Goal: Complete application form: Complete application form

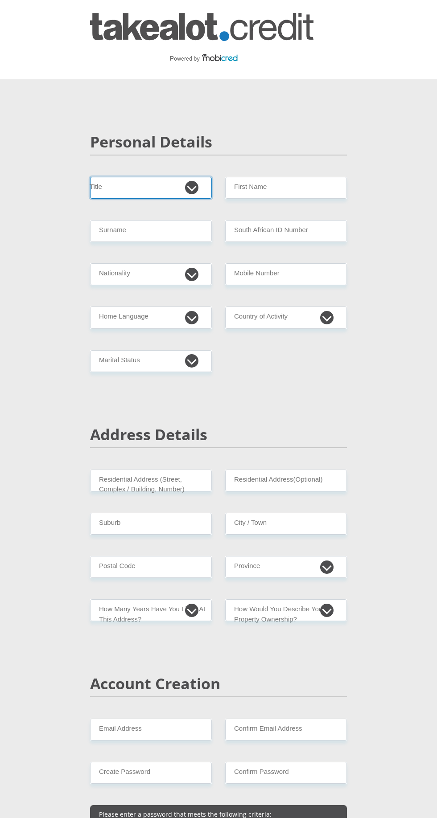
click at [198, 183] on select "Mr Ms Mrs Dr Other" at bounding box center [151, 188] width 122 height 22
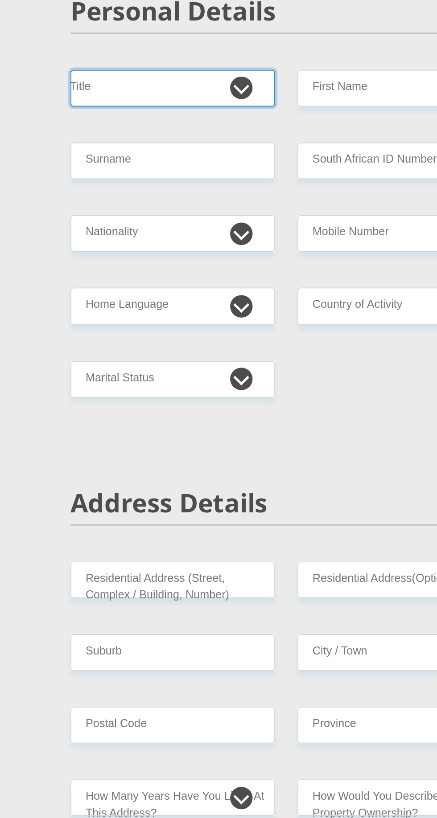
select select "Ms"
click at [90, 177] on select "Mr Ms Mrs Dr Other" at bounding box center [151, 188] width 122 height 22
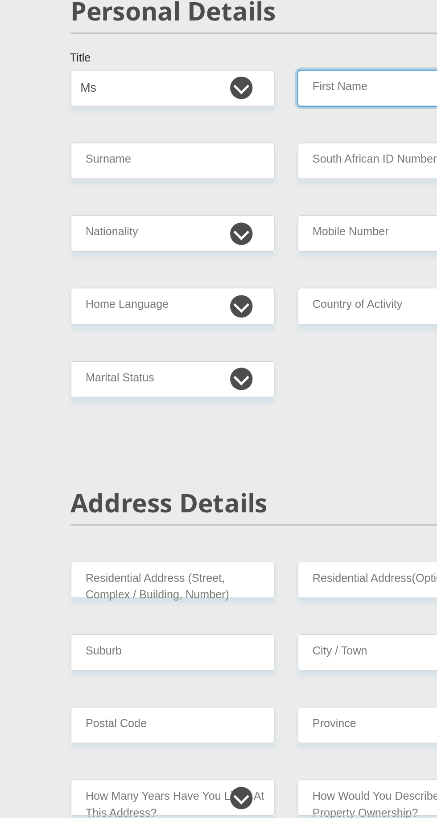
click at [274, 186] on input "First Name" at bounding box center [286, 188] width 122 height 22
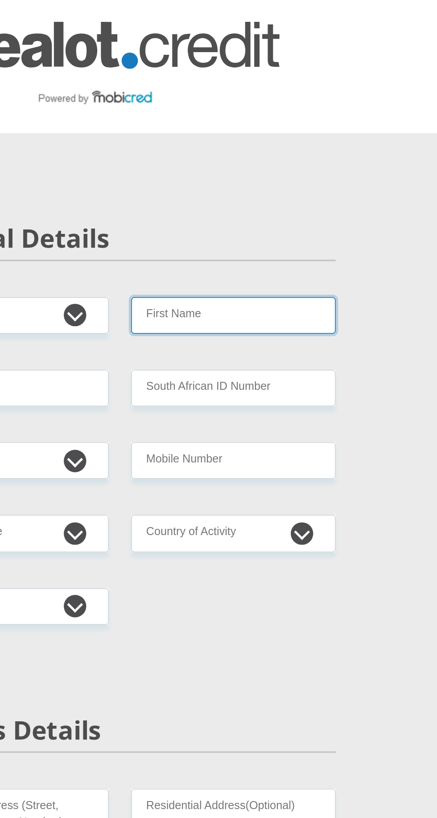
type input "Shannah"
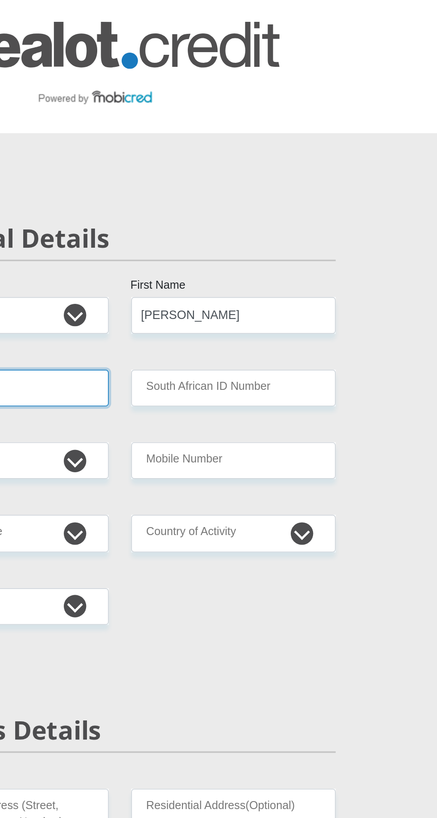
type input "Brown"
select select "ZAF"
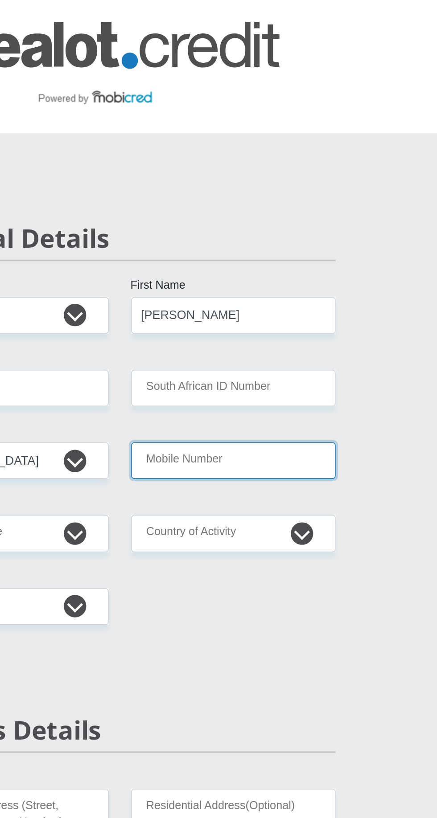
type input "0751701346"
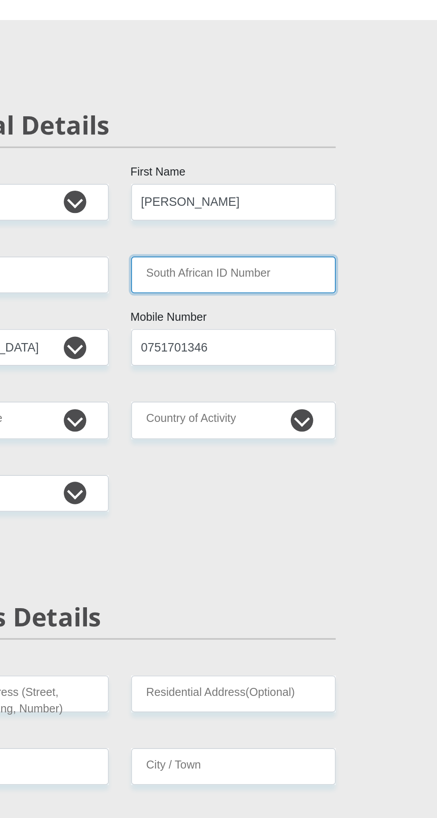
click at [293, 229] on input "South African ID Number" at bounding box center [286, 231] width 122 height 22
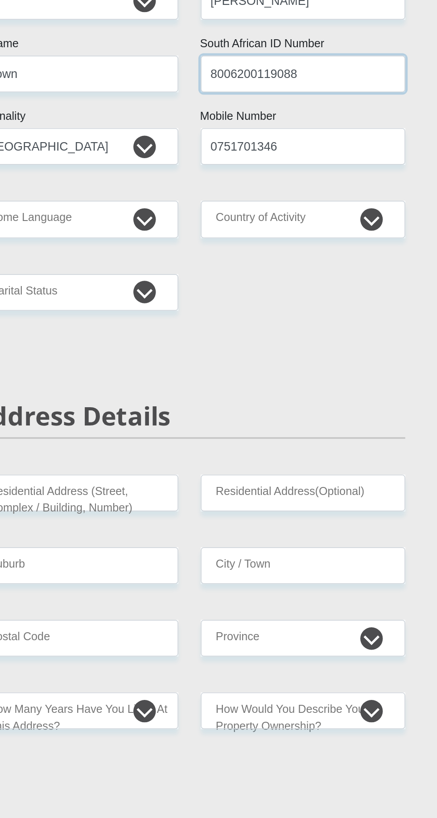
type input "8006200119088"
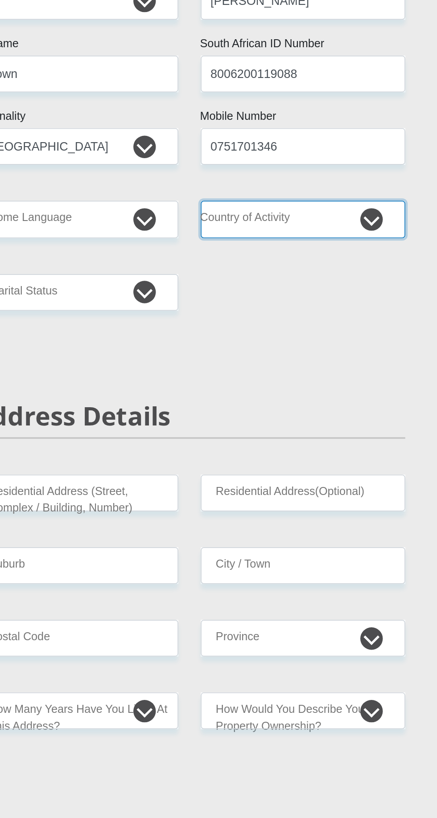
click at [332, 319] on select "South Africa Afghanistan Aland Islands Albania Algeria America Samoa American V…" at bounding box center [286, 318] width 122 height 22
select select "ZAF"
click at [225, 307] on select "South Africa Afghanistan Aland Islands Albania Algeria America Samoa American V…" at bounding box center [286, 318] width 122 height 22
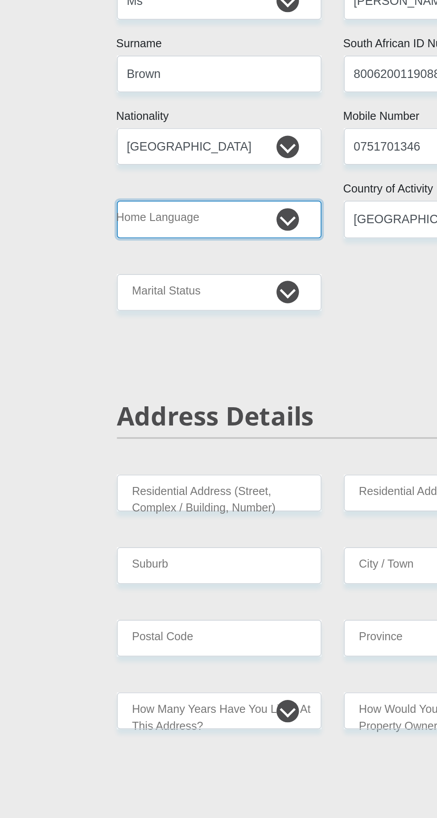
click at [205, 318] on select "Afrikaans English Sepedi South Ndebele Southern Sotho Swati Tsonga Tswana Venda…" at bounding box center [151, 318] width 122 height 22
select select "eng"
click at [90, 307] on select "Afrikaans English Sepedi South Ndebele Southern Sotho Swati Tsonga Tswana Venda…" at bounding box center [151, 318] width 122 height 22
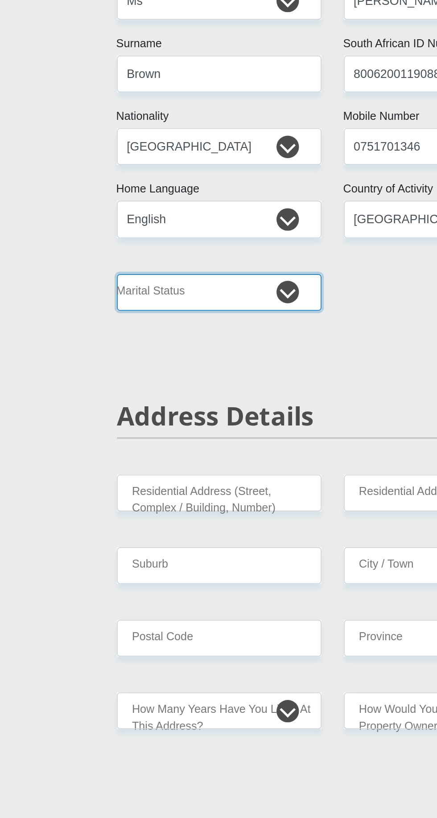
click at [205, 356] on select "Married ANC Single Divorced Widowed Married COP or Customary Law" at bounding box center [151, 361] width 122 height 22
select select "2"
click at [90, 350] on select "Married ANC Single Divorced Widowed Married COP or Customary Law" at bounding box center [151, 361] width 122 height 22
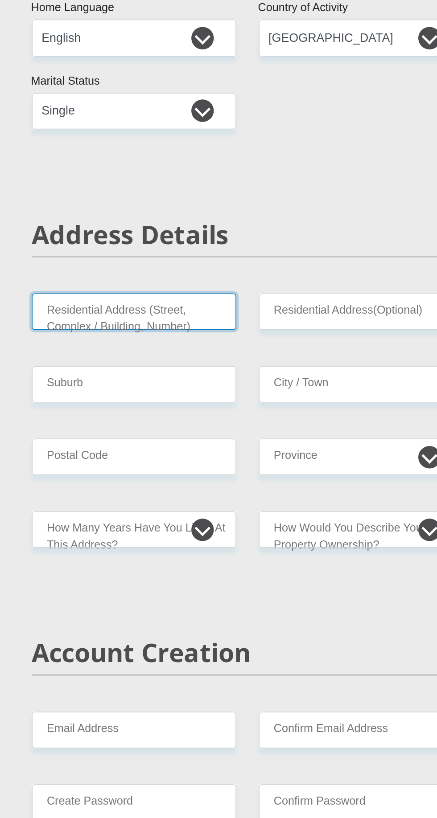
click at [199, 484] on input "Residential Address (Street, Complex / Building, Number)" at bounding box center [151, 481] width 122 height 22
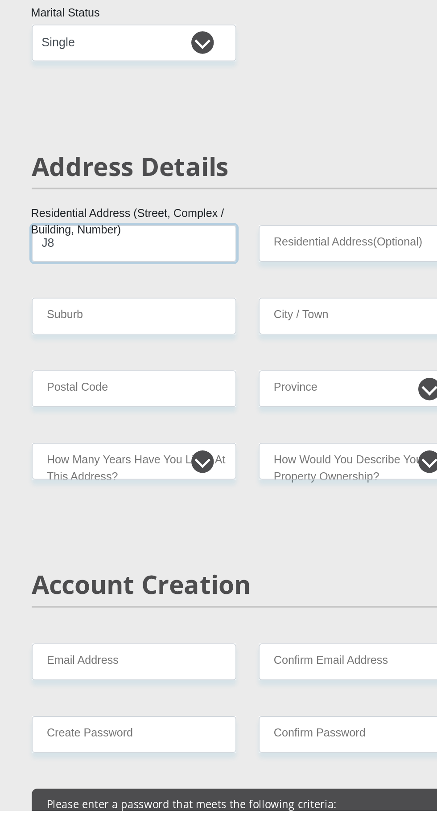
type input "J8"
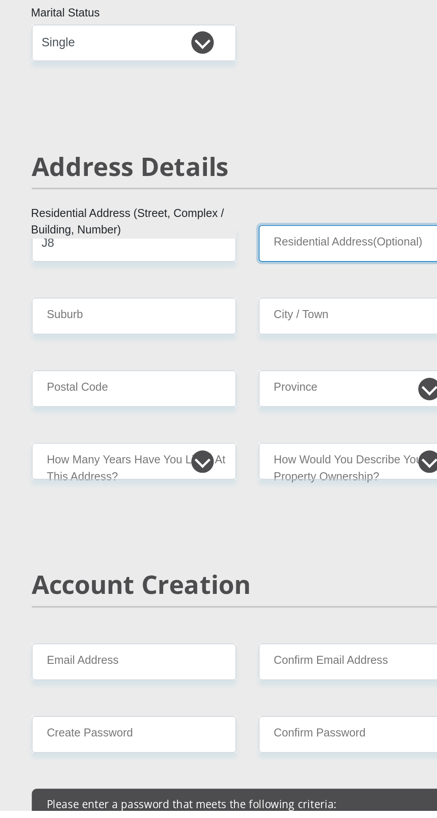
click at [281, 479] on input "Residential Address(Optional)" at bounding box center [286, 481] width 122 height 22
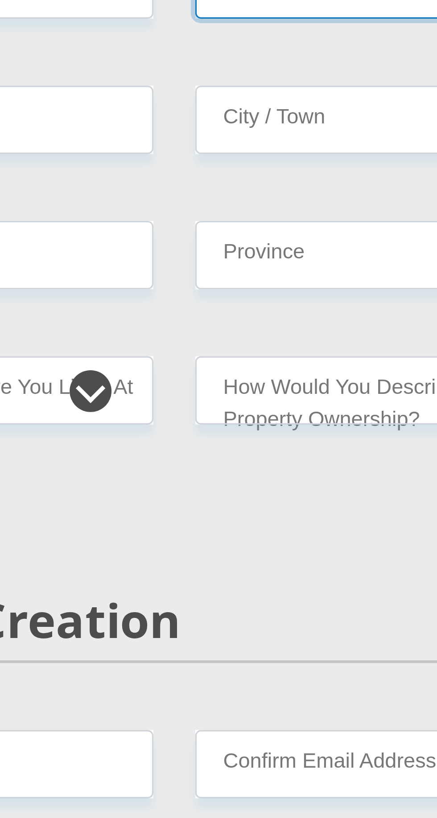
type input "Albow Gardens Rugby"
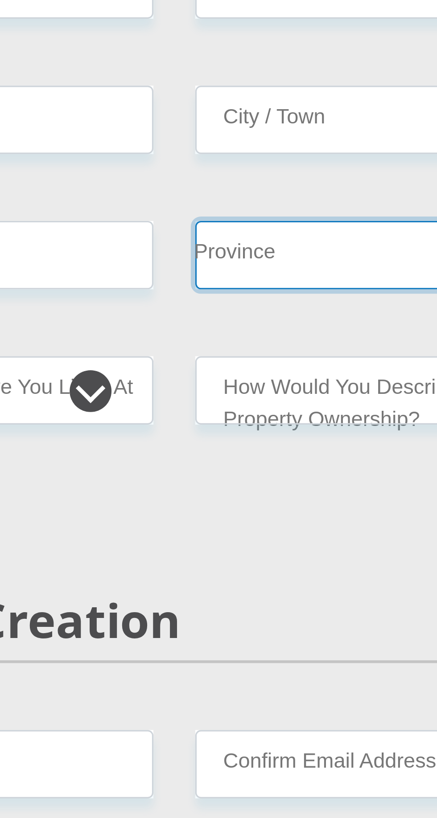
click at [278, 571] on select "Eastern Cape Free State Gauteng KwaZulu-Natal Limpopo Mpumalanga Northern Cape …" at bounding box center [286, 567] width 122 height 22
click at [225, 556] on select "Eastern Cape Free State Gauteng KwaZulu-Natal Limpopo Mpumalanga Northern Cape …" at bounding box center [286, 567] width 122 height 22
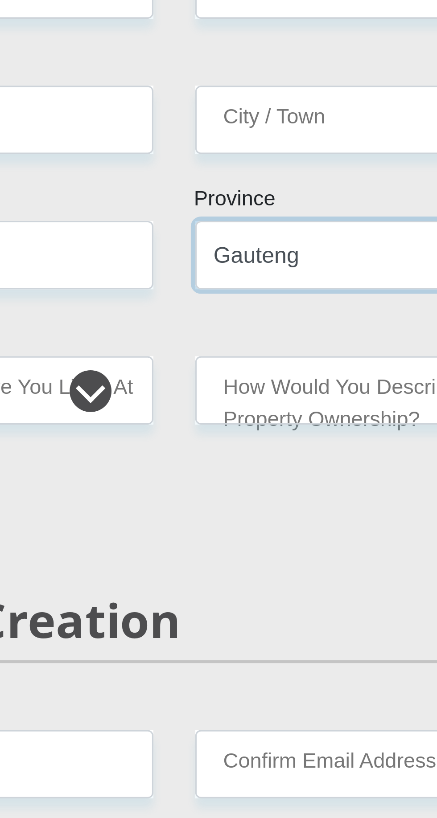
click at [274, 569] on select "Eastern Cape Free State Gauteng KwaZulu-Natal Limpopo Mpumalanga Northern Cape …" at bounding box center [286, 567] width 122 height 22
select select "Western Cape"
click at [225, 556] on select "Eastern Cape Free State Gauteng KwaZulu-Natal Limpopo Mpumalanga Northern Cape …" at bounding box center [286, 567] width 122 height 22
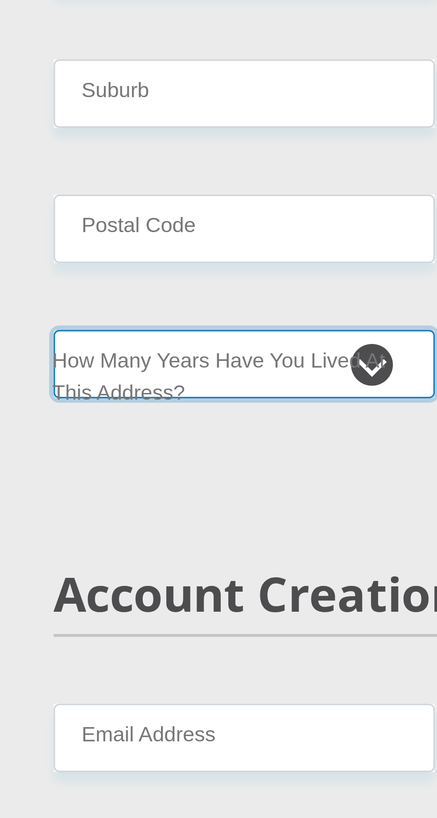
click at [155, 609] on select "less than 1 year 1-3 years 3-5 years 5+ years" at bounding box center [151, 611] width 122 height 22
select select "0"
click at [90, 600] on select "less than 1 year 1-3 years 3-5 years 5+ years" at bounding box center [151, 611] width 122 height 22
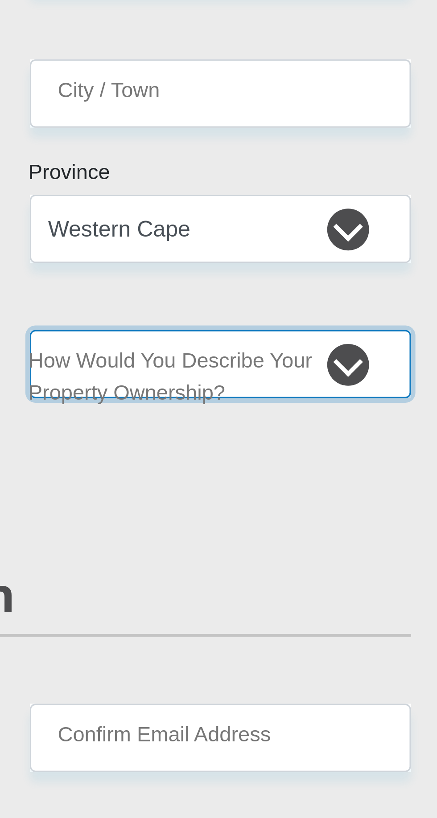
click at [332, 608] on select "Owned Rented Family Owned Company Dwelling" at bounding box center [286, 611] width 122 height 22
select select "Rented"
click at [225, 600] on select "Owned Rented Family Owned Company Dwelling" at bounding box center [286, 611] width 122 height 22
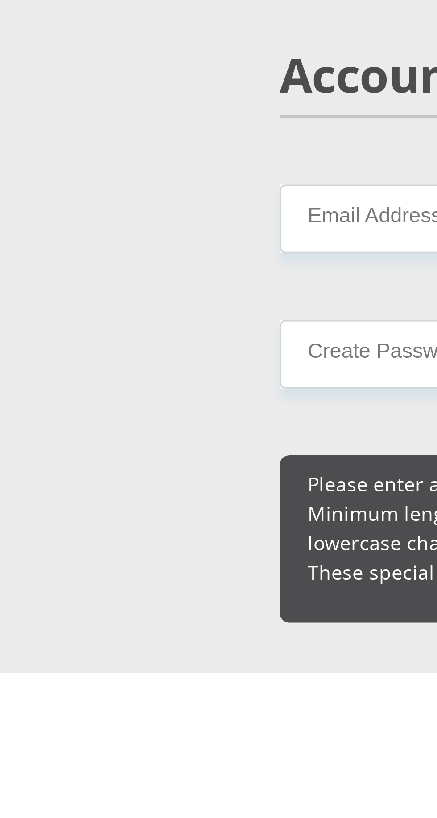
scroll to position [59, 0]
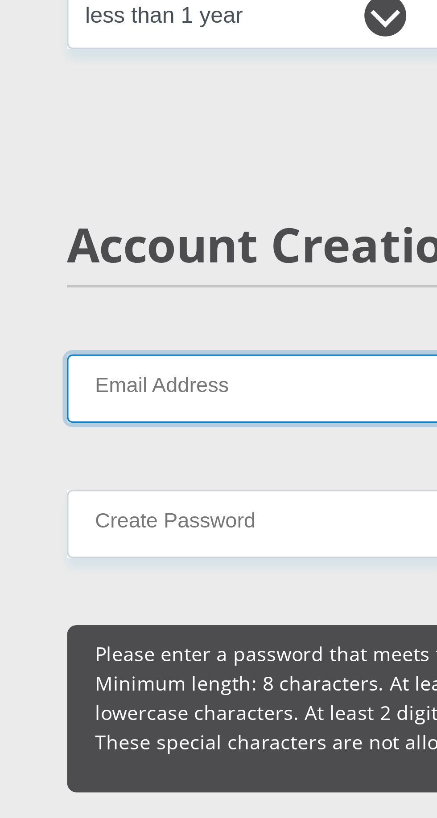
click at [157, 668] on input "Email Address" at bounding box center [151, 671] width 122 height 22
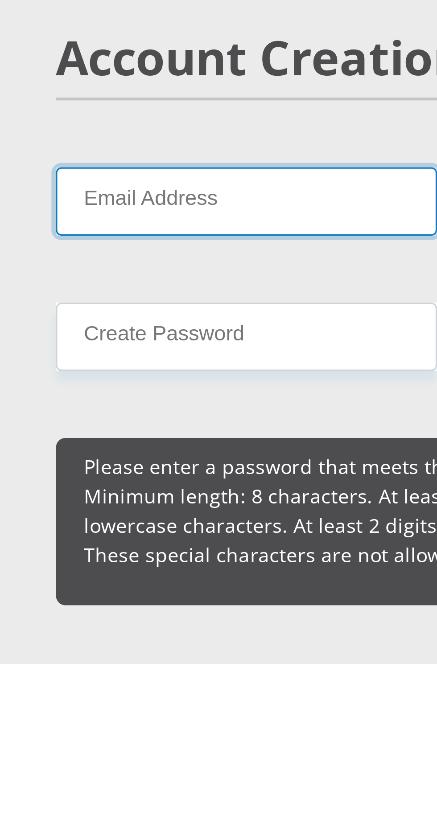
type input "shannahb74@gmail.com"
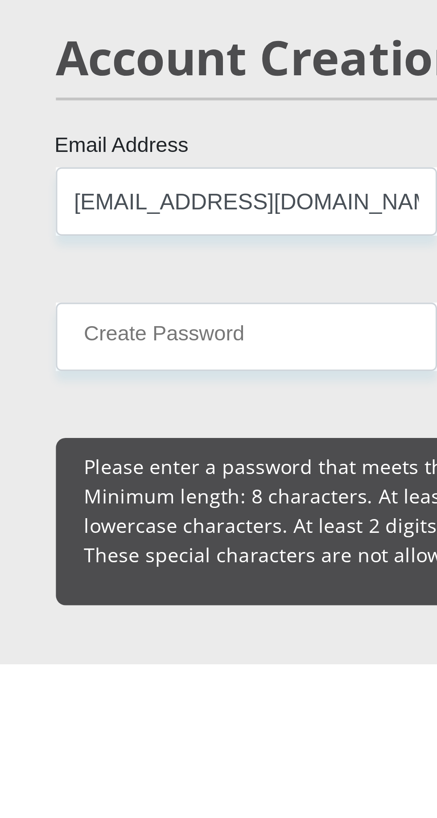
type input "shannahb74@gmail.com"
type input "0751701346"
type input "Shannah"
type input "Brown"
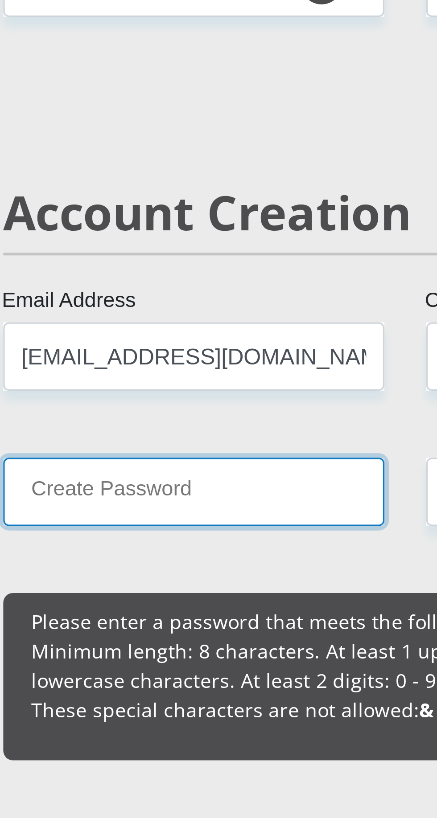
click at [101, 716] on input "Create Password" at bounding box center [151, 714] width 122 height 22
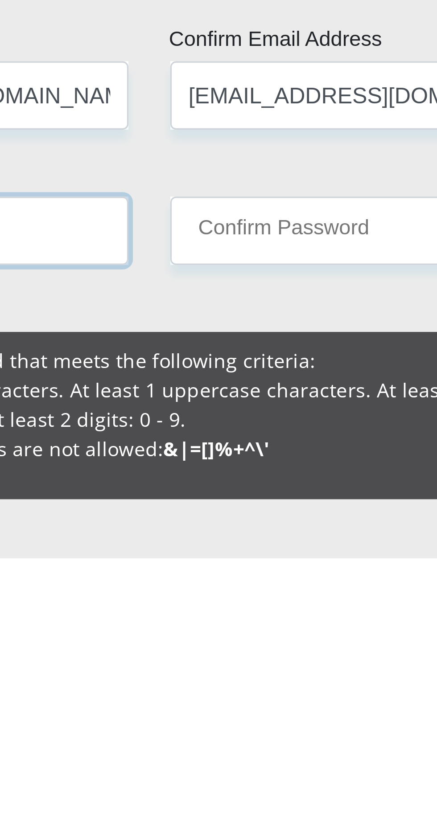
type input "Shannah01"
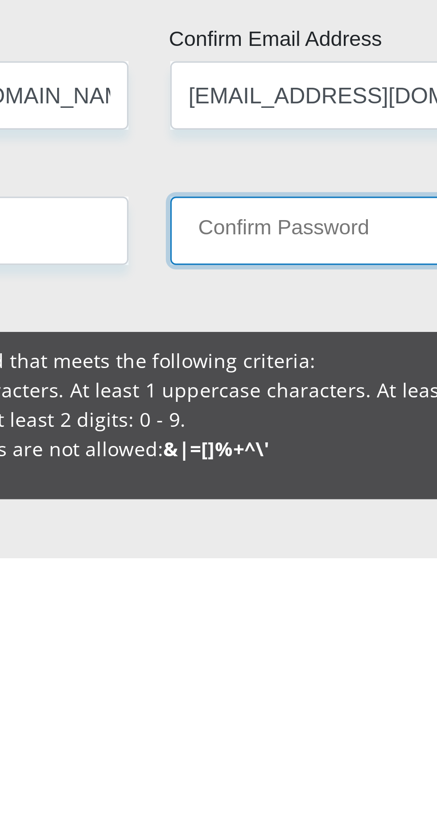
click at [279, 712] on input "Confirm Password" at bounding box center [286, 714] width 122 height 22
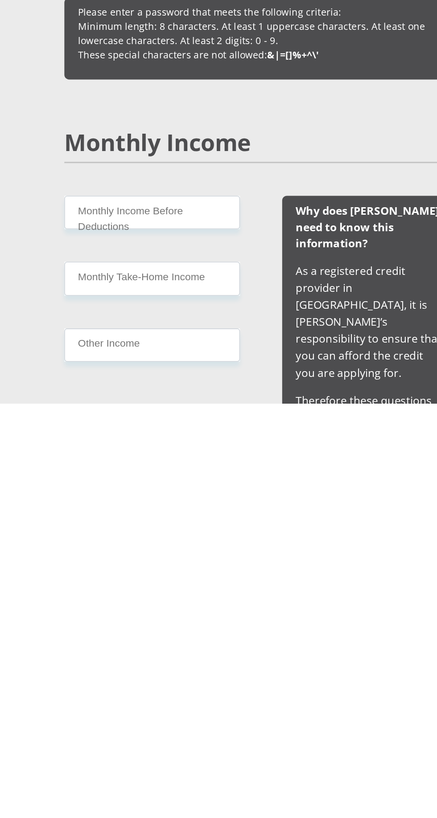
scroll to position [254, 0]
type input "Shannah01"
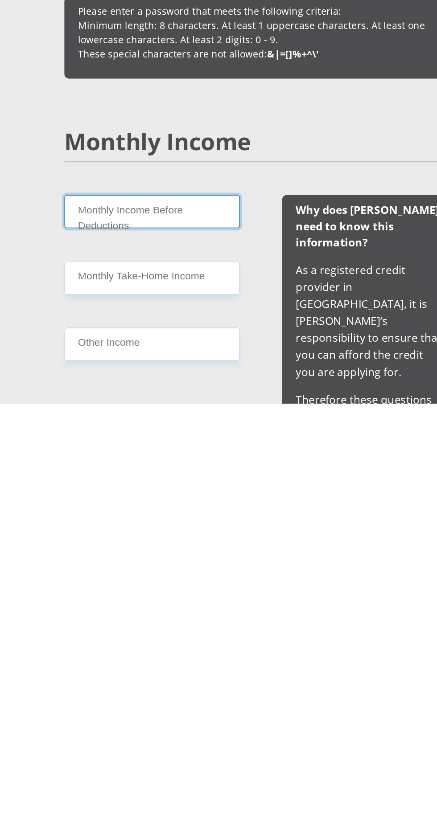
click at [188, 691] on input "Monthly Income Before Deductions" at bounding box center [147, 693] width 115 height 22
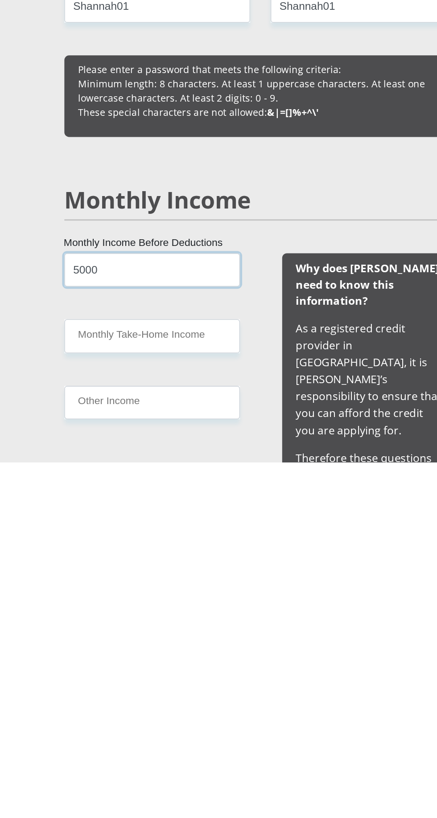
type input "5000"
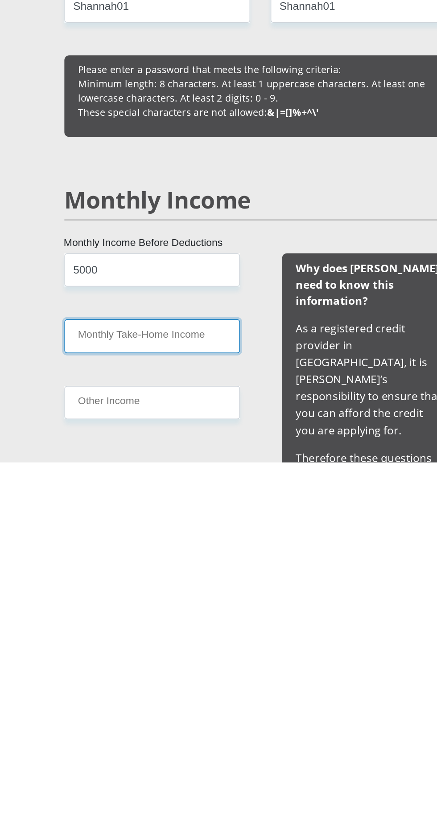
click at [195, 732] on input "Monthly Take-Home Income" at bounding box center [147, 736] width 115 height 22
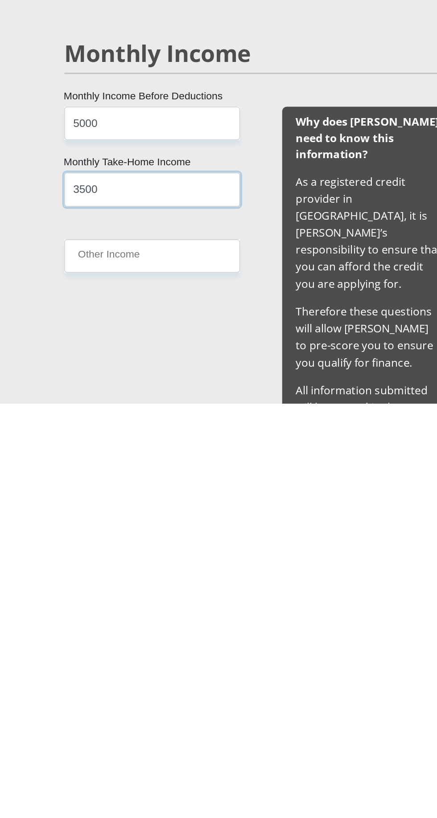
scroll to position [329, 0]
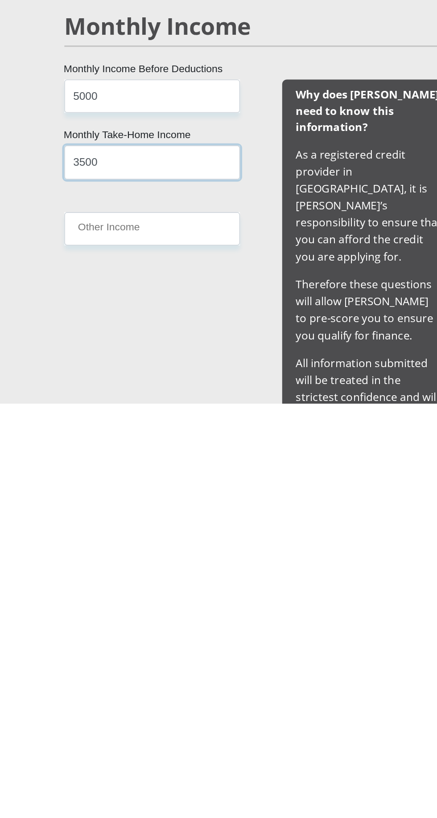
type input "3500"
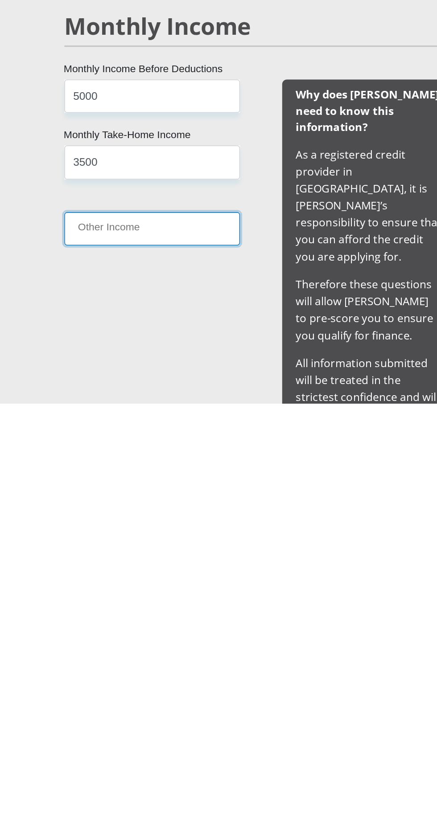
click at [189, 707] on input "Other Income" at bounding box center [147, 704] width 115 height 22
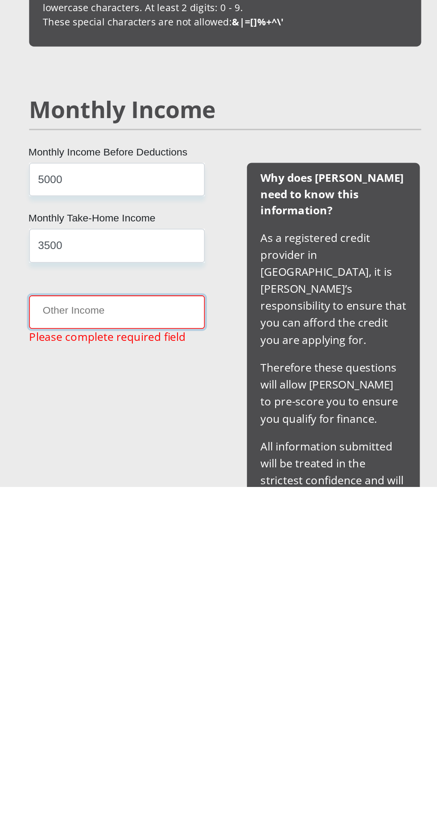
click at [182, 707] on input "Other Income" at bounding box center [147, 704] width 115 height 22
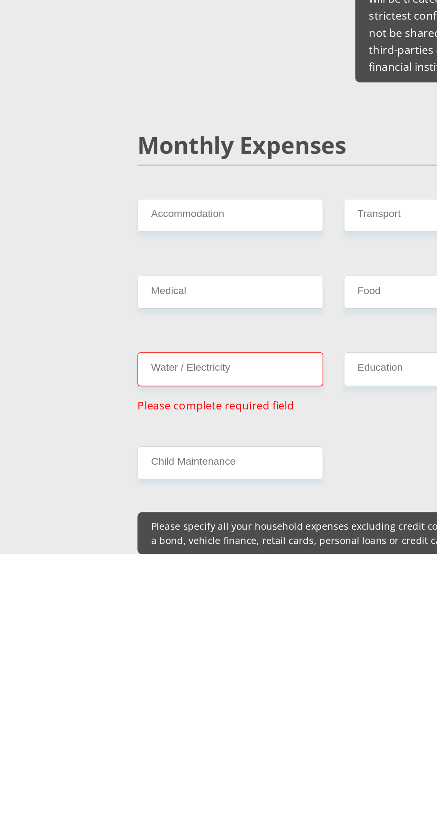
scroll to position [677, 0]
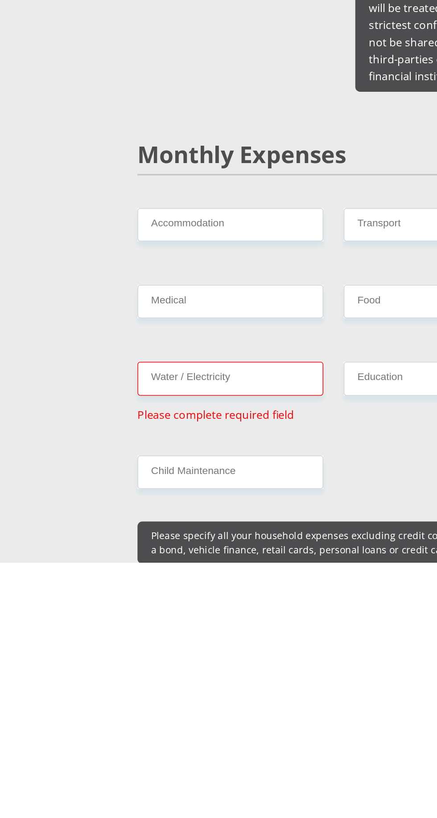
type input "370"
click at [197, 586] on input "Accommodation" at bounding box center [151, 597] width 122 height 22
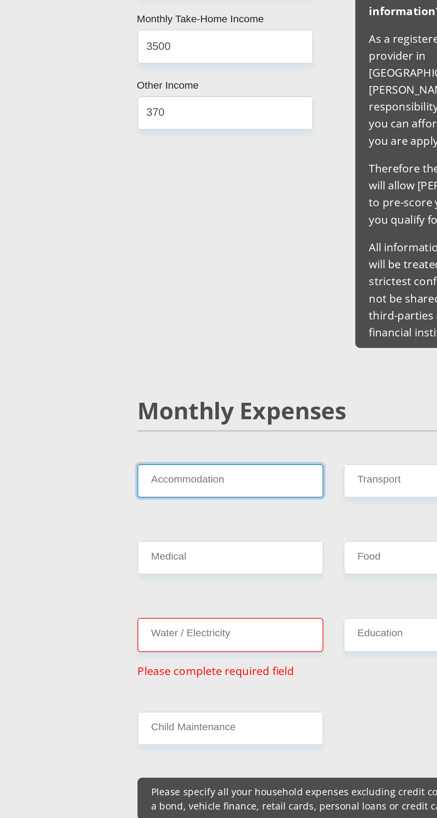
click at [167, 586] on input "Accommodation" at bounding box center [151, 597] width 122 height 22
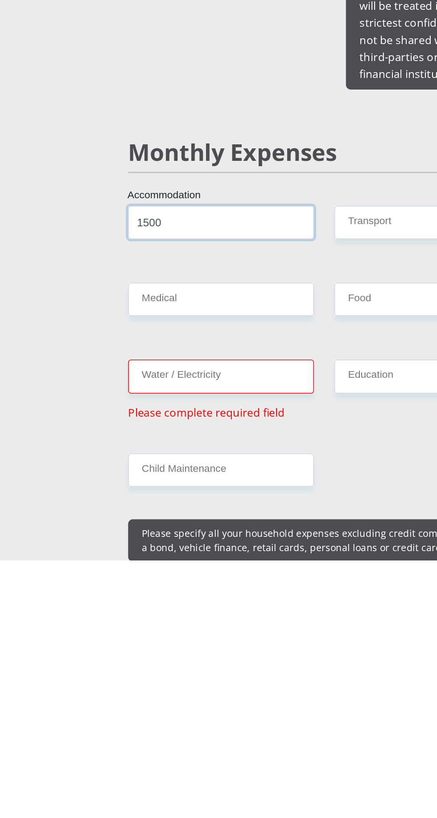
type input "1500"
click at [274, 637] on input "Food" at bounding box center [286, 648] width 122 height 22
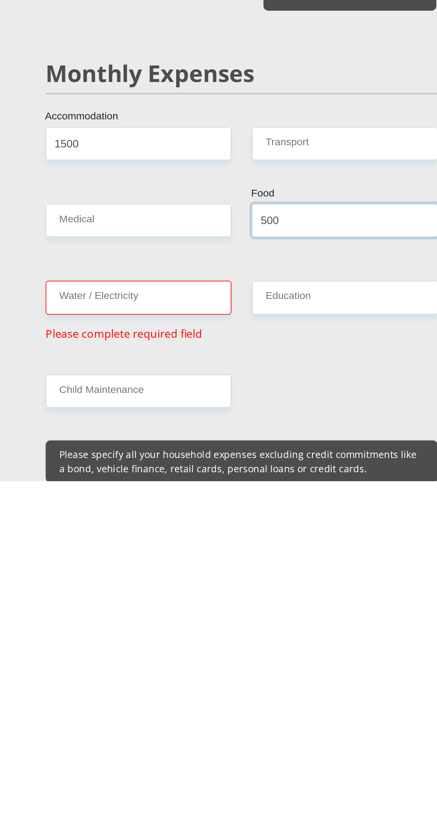
type input "500"
click at [203, 687] on input "Water / Electricity" at bounding box center [151, 698] width 122 height 22
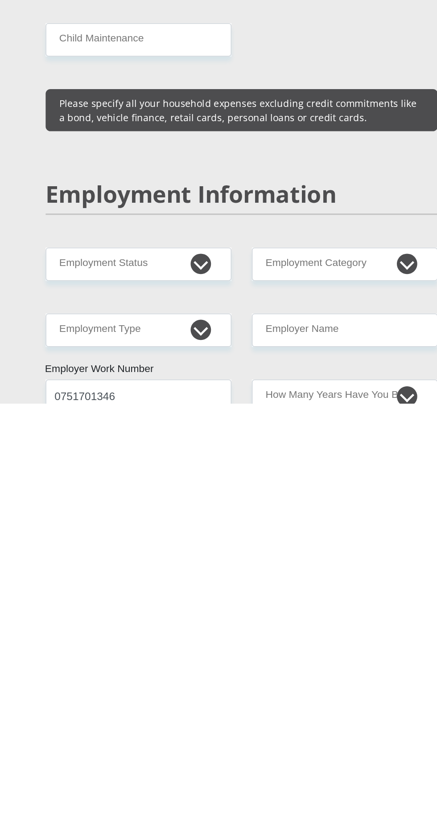
scroll to position [847, 0]
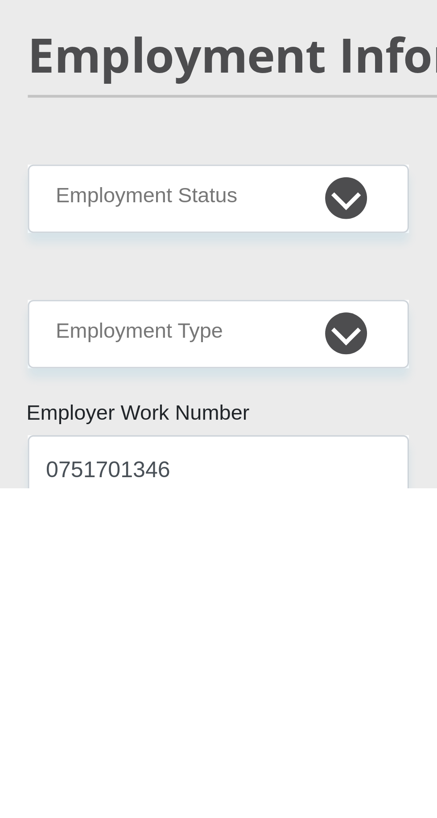
type input "200"
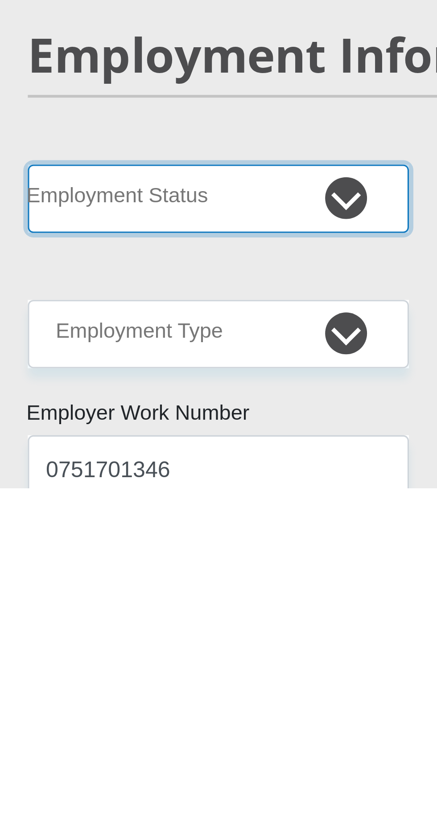
click at [191, 715] on select "Permanent/Full-time Part-time/Casual Contract Worker Self-Employed Housewife Re…" at bounding box center [151, 726] width 122 height 22
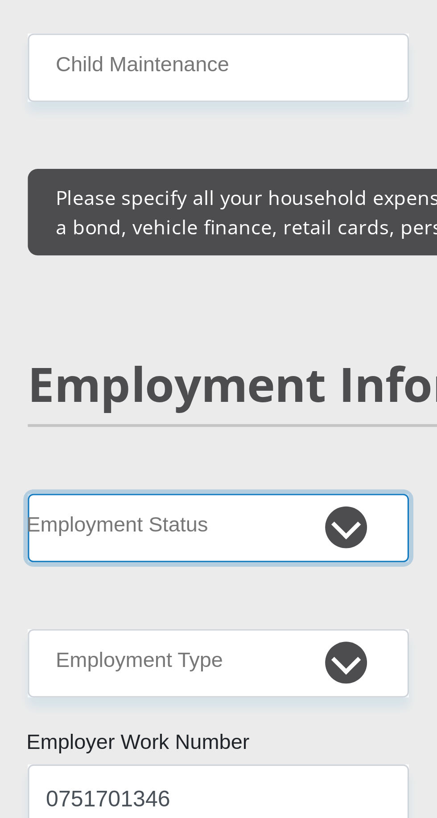
select select "1"
click at [90, 715] on select "Permanent/Full-time Part-time/Casual Contract Worker Self-Employed Housewife Re…" at bounding box center [151, 726] width 122 height 22
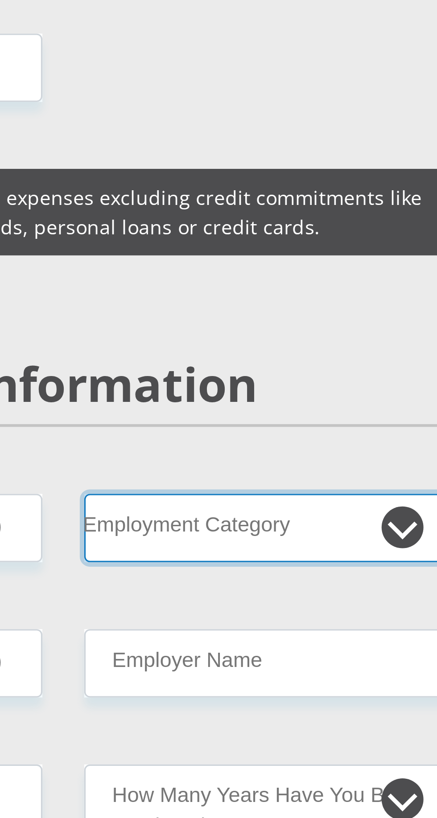
click at [324, 715] on select "AGRICULTURE ALCOHOL & TOBACCO CONSTRUCTION MATERIALS METALLURGY EQUIPMENT FOR R…" at bounding box center [286, 726] width 122 height 22
select select "13"
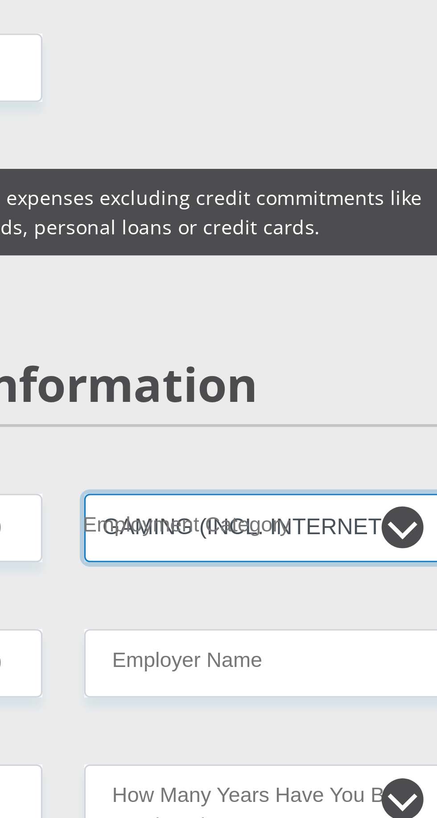
click at [225, 715] on select "AGRICULTURE ALCOHOL & TOBACCO CONSTRUCTION MATERIALS METALLURGY EQUIPMENT FOR R…" at bounding box center [286, 726] width 122 height 22
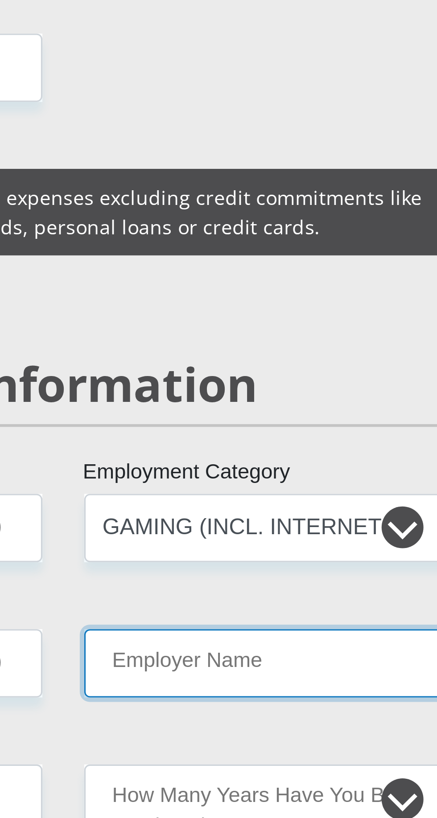
click at [308, 758] on input "Employer Name" at bounding box center [286, 769] width 122 height 22
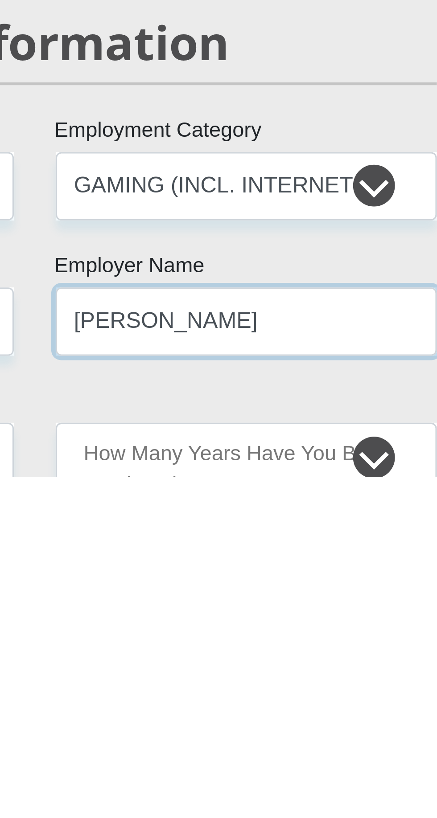
type input "J"
type input "Nicole"
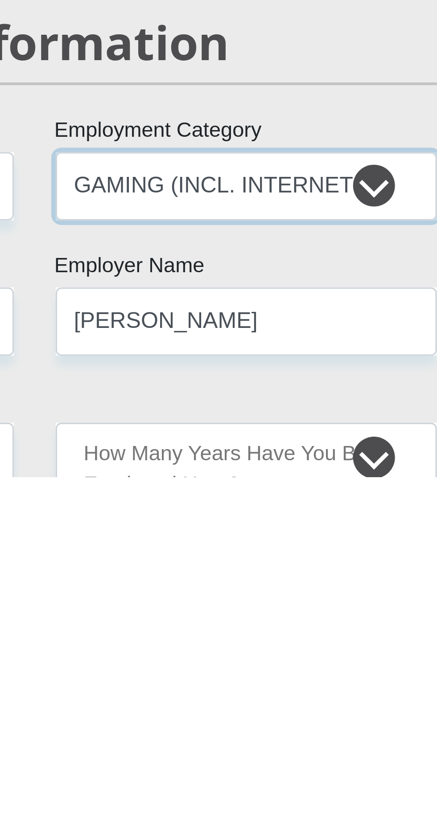
click at [330, 715] on select "AGRICULTURE ALCOHOL & TOBACCO CONSTRUCTION MATERIALS METALLURGY EQUIPMENT FOR R…" at bounding box center [286, 726] width 122 height 22
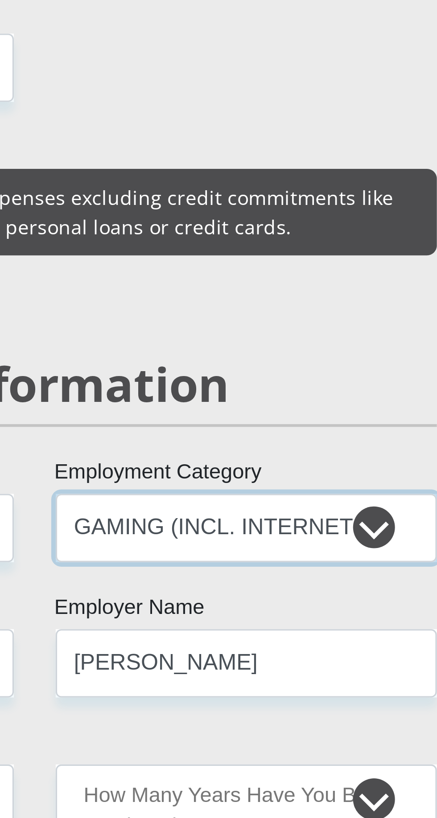
select select "53"
click at [225, 715] on select "AGRICULTURE ALCOHOL & TOBACCO CONSTRUCTION MATERIALS METALLURGY EQUIPMENT FOR R…" at bounding box center [286, 726] width 122 height 22
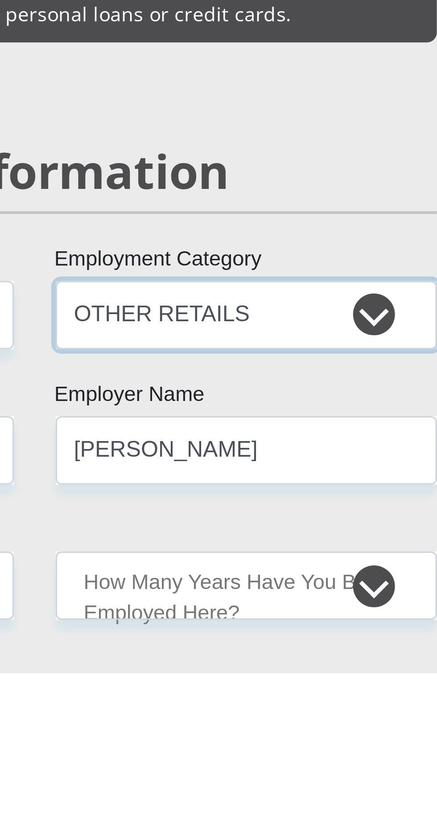
scroll to position [869, 0]
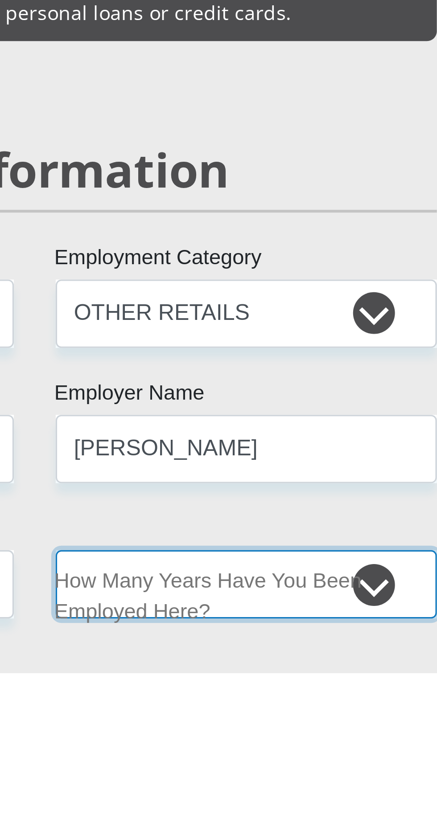
click at [324, 779] on select "less than 1 year 1-3 years 3-5 years 5+ years" at bounding box center [286, 790] width 122 height 22
select select "6"
click at [225, 779] on select "less than 1 year 1-3 years 3-5 years 5+ years" at bounding box center [286, 790] width 122 height 22
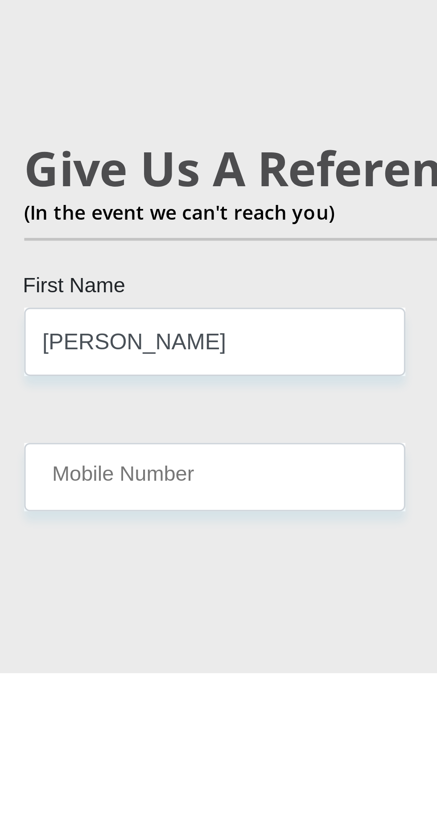
scroll to position [1076, 0]
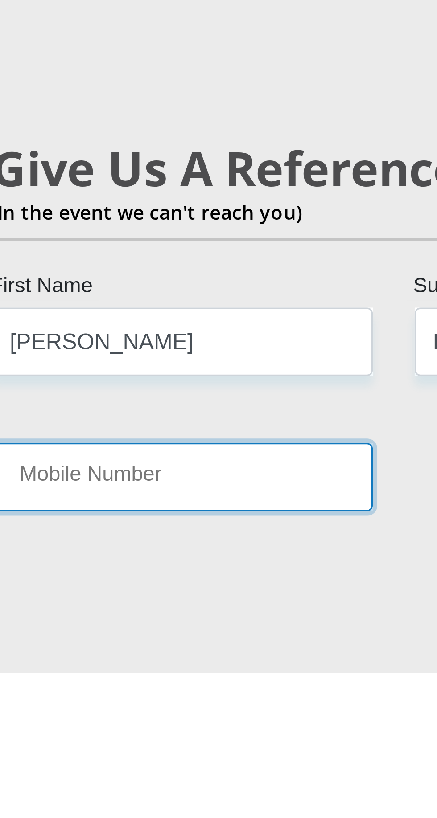
click at [181, 745] on input "Mobile Number" at bounding box center [151, 756] width 122 height 22
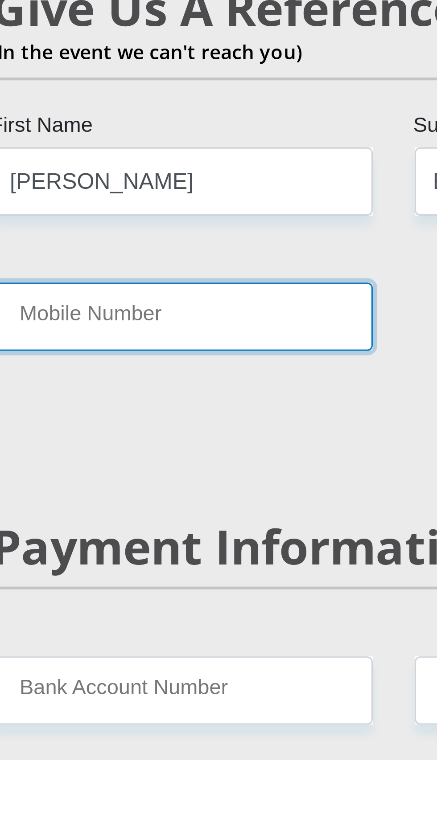
scroll to position [1154, 0]
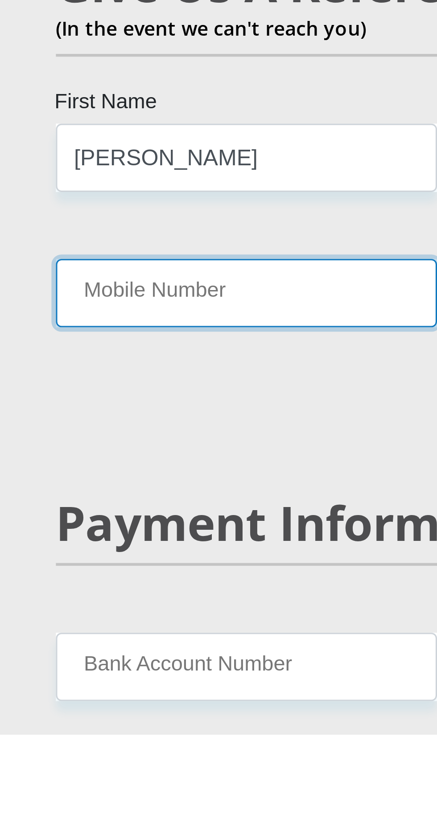
type input "0751701346"
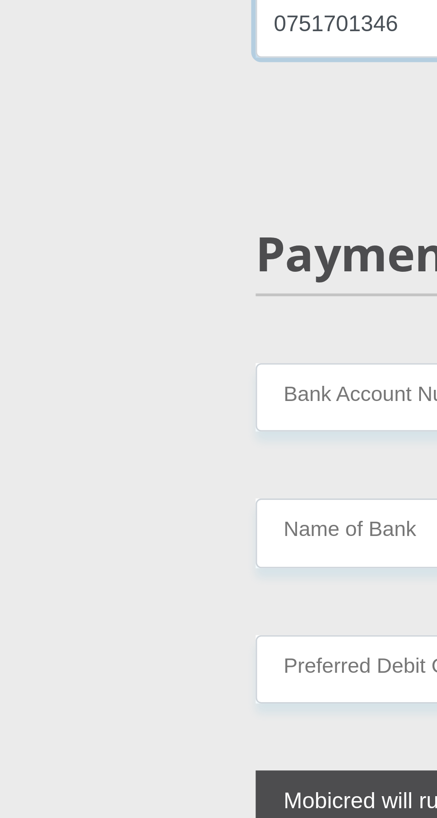
scroll to position [1269, 0]
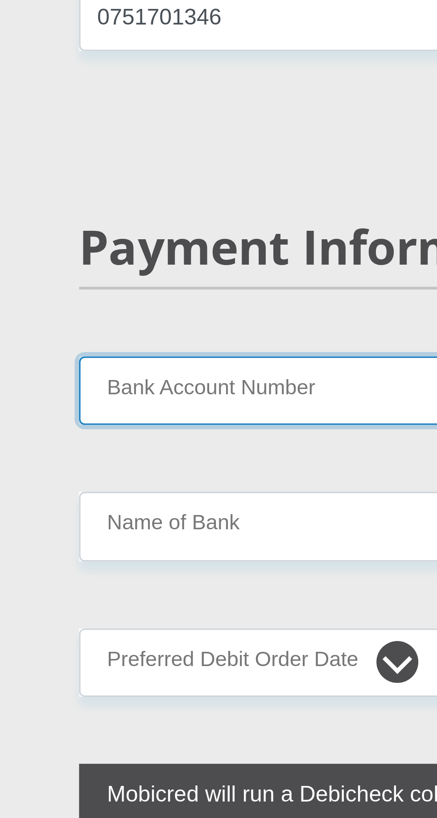
click at [190, 671] on input "Bank Account Number" at bounding box center [151, 682] width 122 height 22
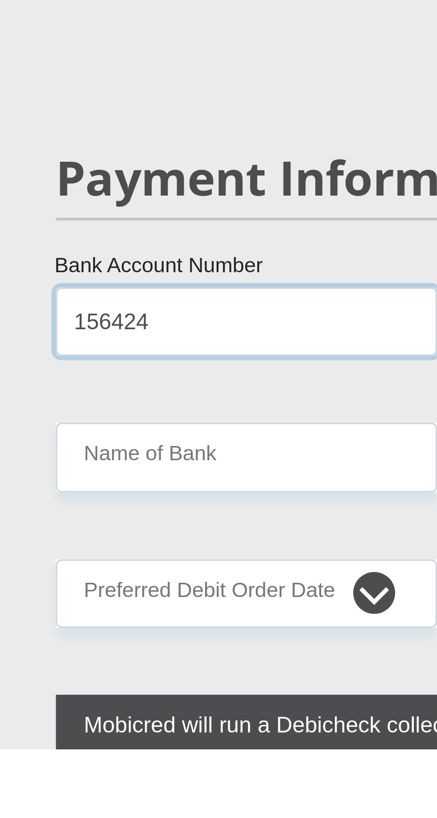
type input "156424"
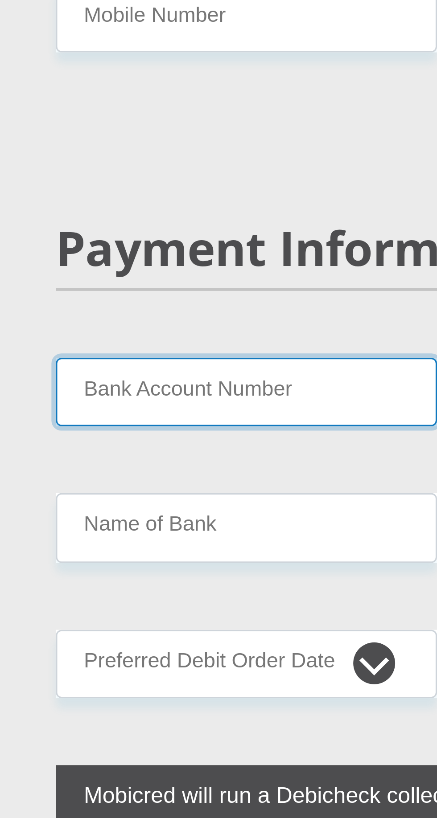
scroll to position [1269, 0]
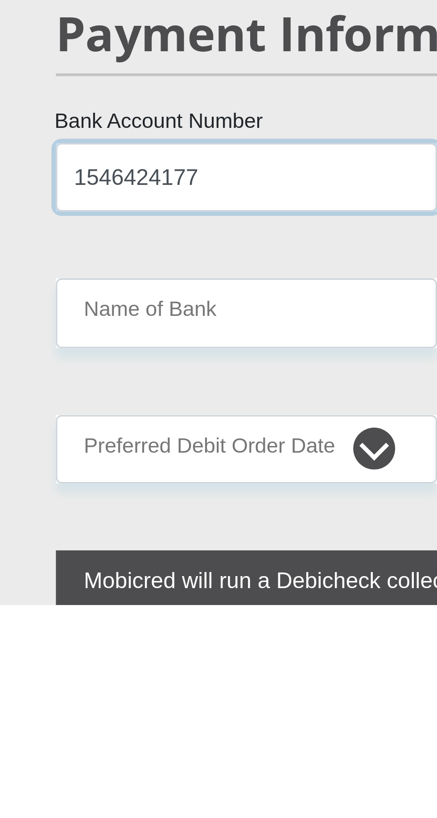
type input "1546424177"
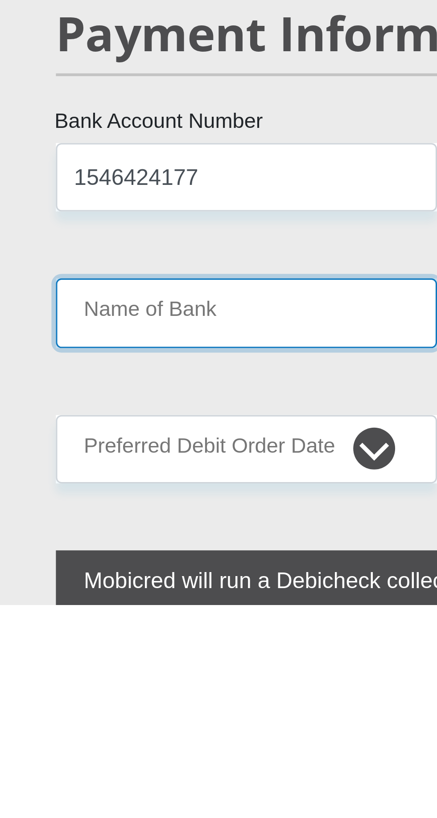
click at [168, 714] on input "Name of Bank" at bounding box center [151, 725] width 122 height 22
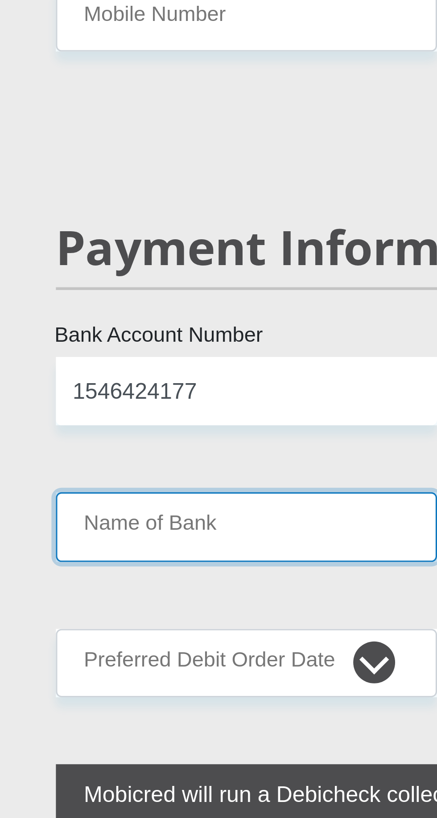
click at [123, 714] on input "Name of Bank" at bounding box center [151, 725] width 122 height 22
click at [102, 714] on input "Name of Bank" at bounding box center [151, 725] width 122 height 22
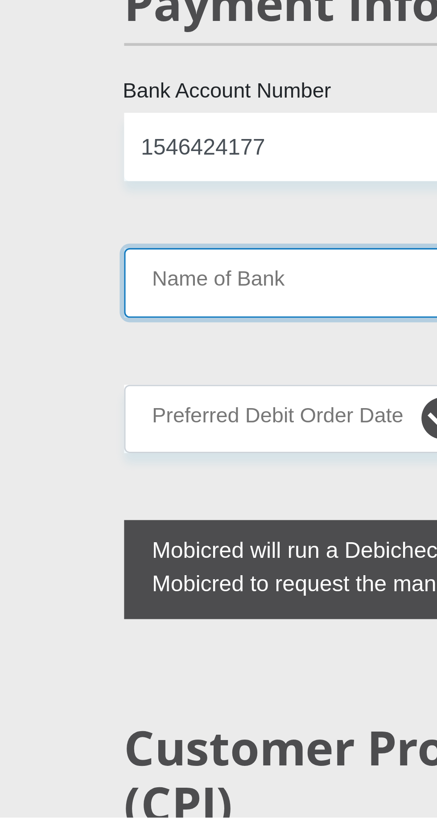
scroll to position [1347, 0]
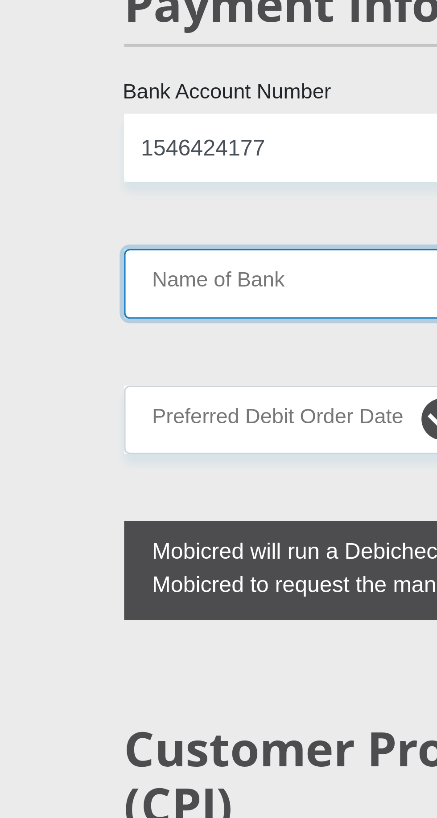
click at [122, 637] on input "Name of Bank" at bounding box center [151, 648] width 122 height 22
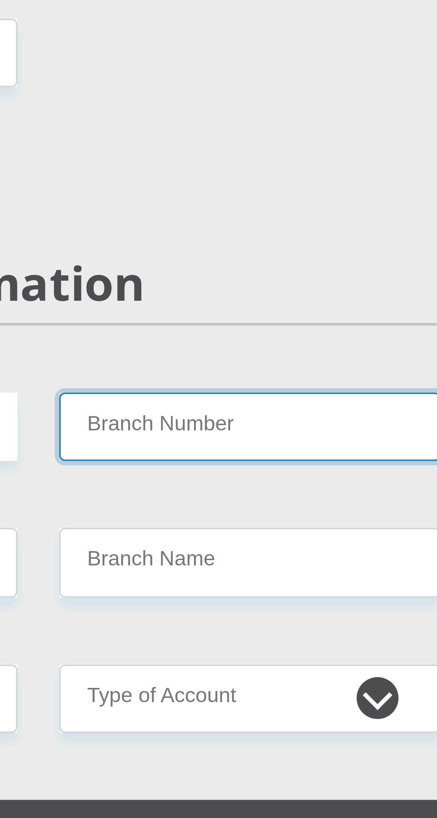
click at [287, 593] on input "Branch Number" at bounding box center [286, 604] width 122 height 22
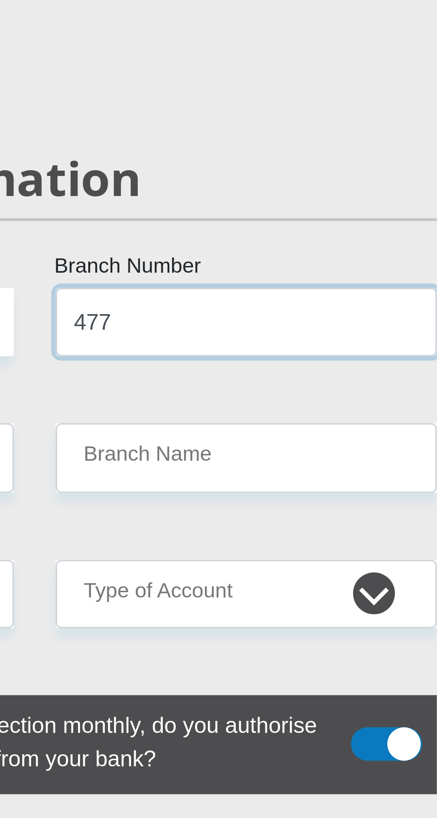
type input "477"
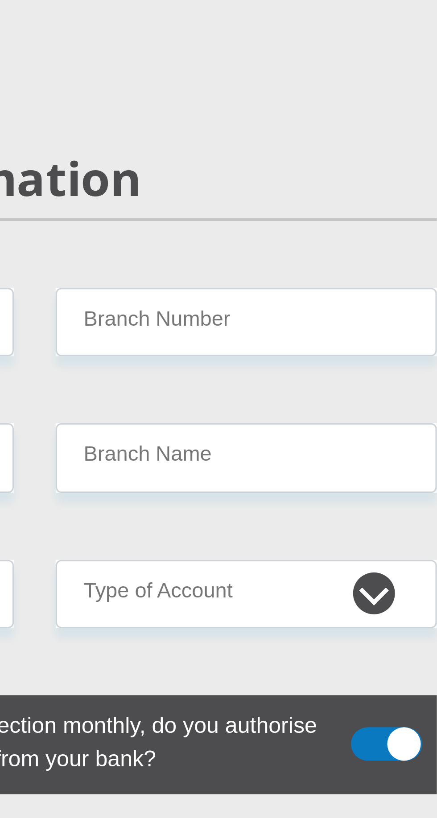
scroll to position [1347, 0]
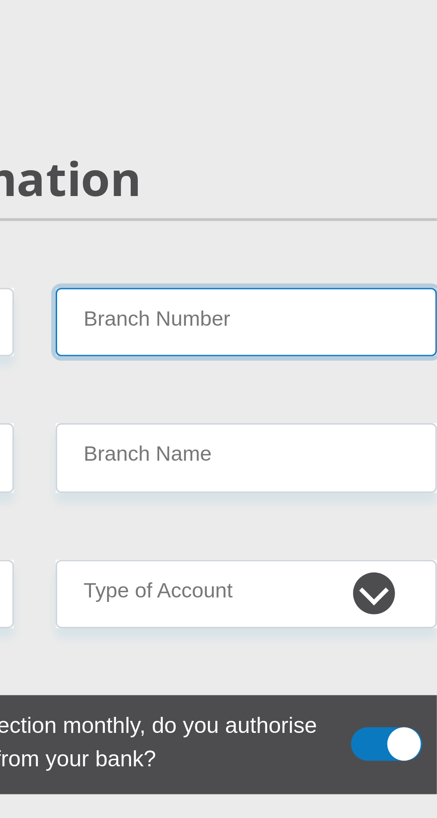
click at [259, 593] on input "Branch Number" at bounding box center [286, 604] width 122 height 22
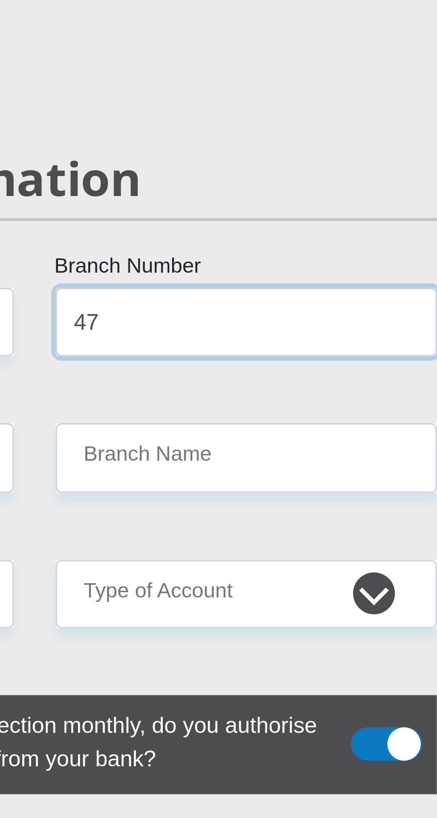
paste input "470010"
click at [246, 593] on input "47470010" at bounding box center [286, 604] width 122 height 22
click at [279, 593] on input "47470010" at bounding box center [286, 604] width 122 height 22
click at [278, 593] on input "47470010" at bounding box center [286, 604] width 122 height 22
type input "4"
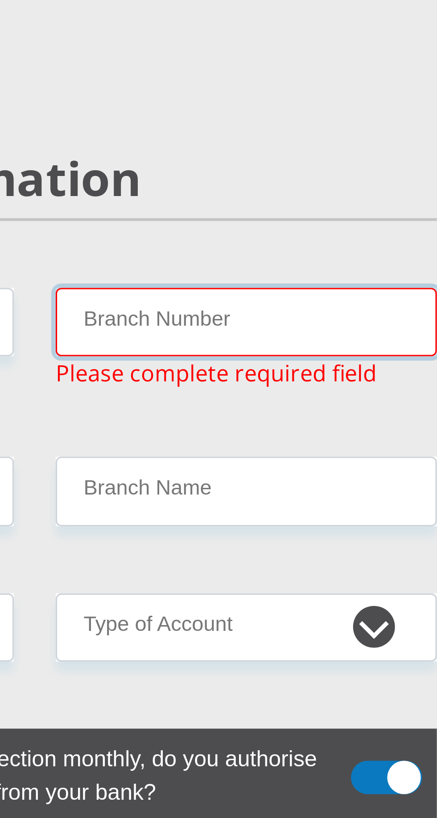
paste input "470010"
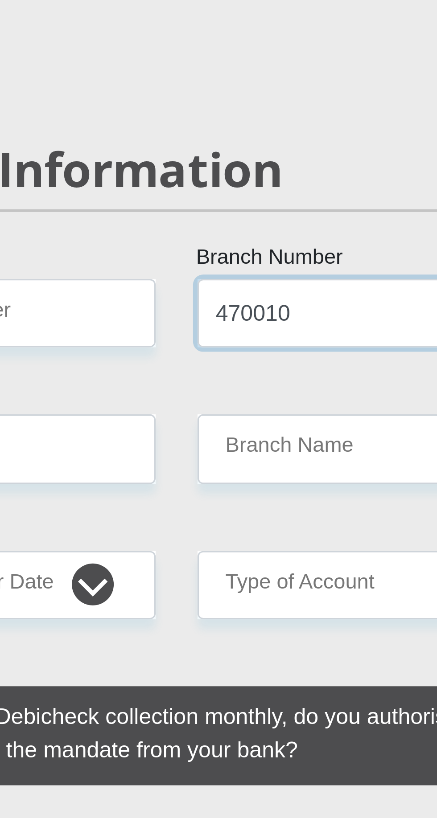
type input "470010"
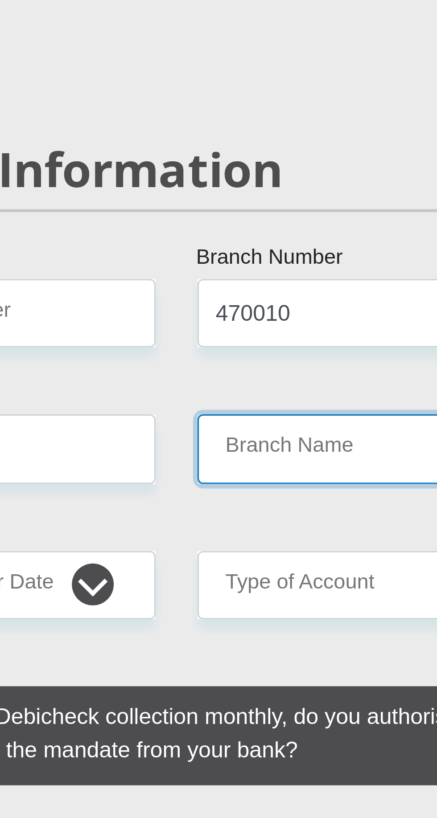
click at [280, 637] on input "Branch Name" at bounding box center [286, 648] width 122 height 22
type input "CAPITEC BANK LIMITED"
type input "CAPITEC BANK CPC"
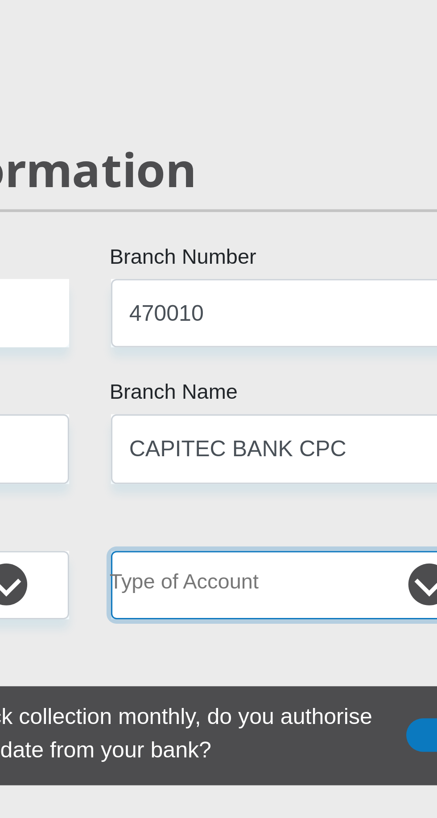
click at [300, 680] on select "Cheque Savings" at bounding box center [286, 691] width 122 height 22
select select "SAV"
click at [225, 680] on select "Cheque Savings" at bounding box center [286, 691] width 122 height 22
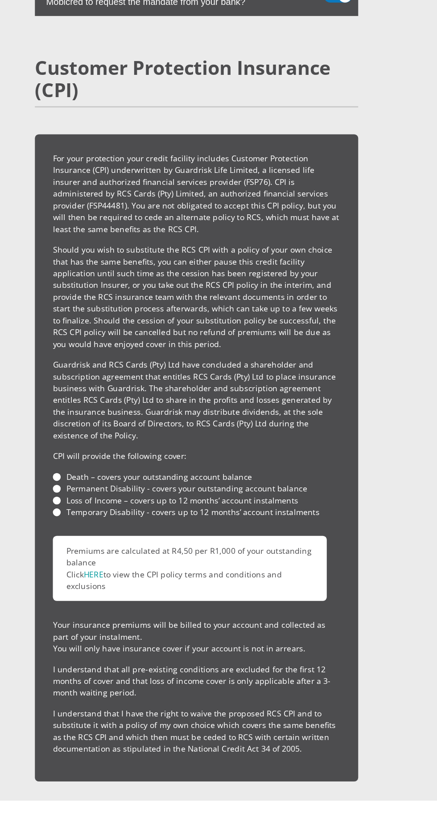
scroll to position [1934, 0]
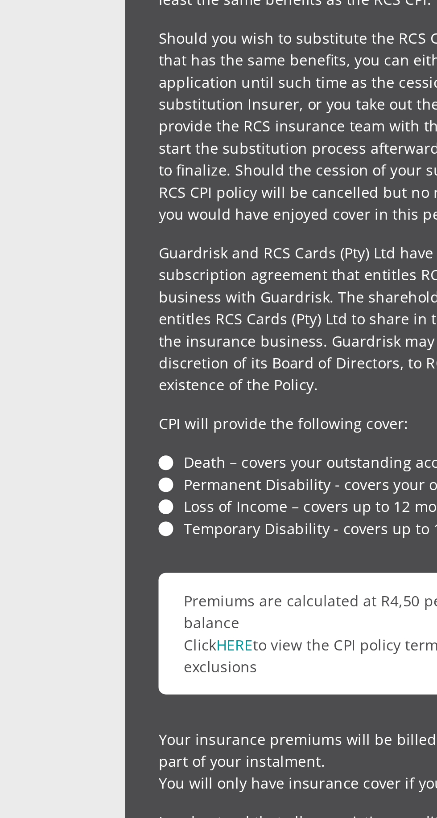
click at [115, 555] on li "Death – covers your outstanding account balance" at bounding box center [218, 559] width 228 height 9
click at [109, 555] on li "Death – covers your outstanding account balance" at bounding box center [218, 559] width 228 height 9
click at [119, 574] on li "Loss of Income – covers up to 12 months’ account instalments" at bounding box center [218, 578] width 228 height 9
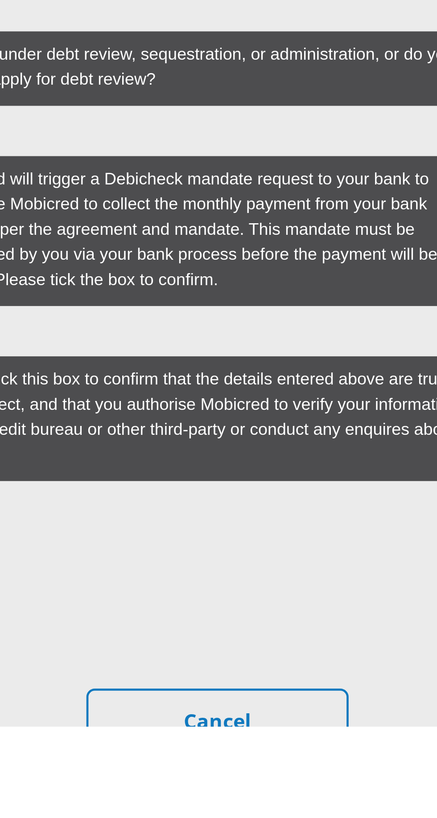
scroll to position [2290, 0]
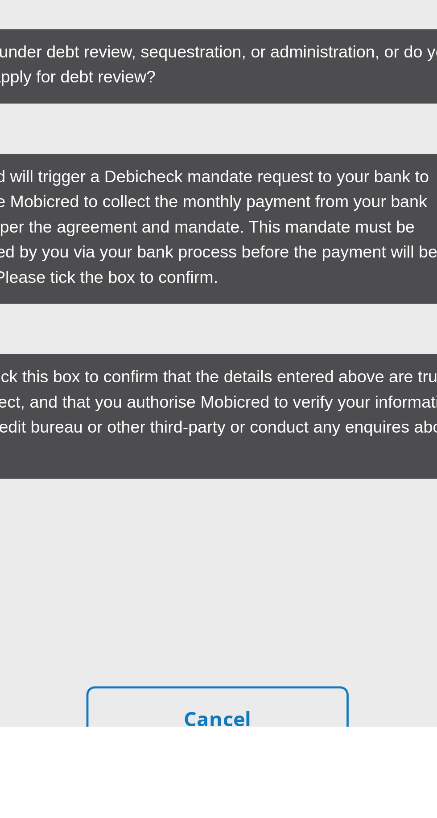
click at [301, 600] on label "Mobicred will trigger a Debicheck mandate request to your bank to authorise Mob…" at bounding box center [205, 605] width 231 height 60
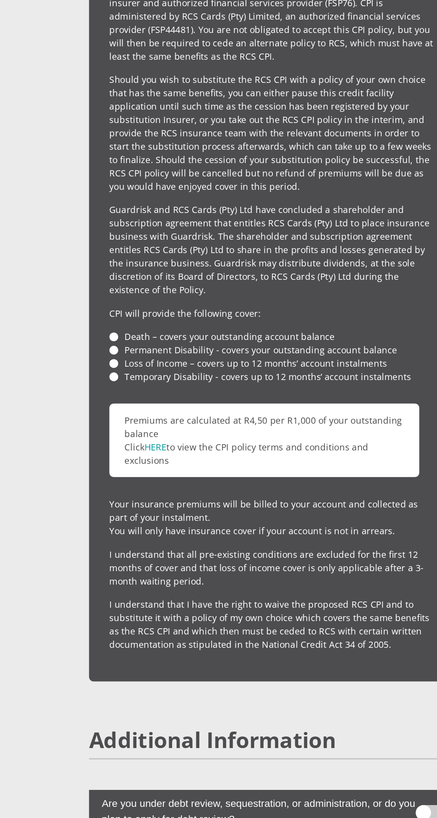
scroll to position [2250, 0]
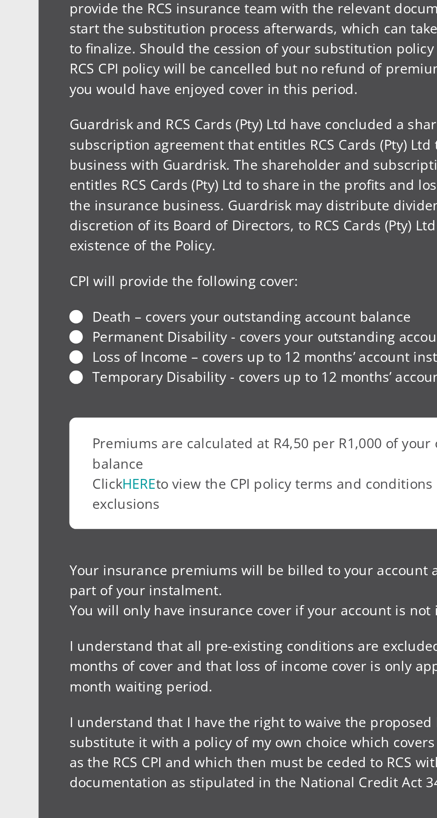
click at [113, 267] on li "Temporary Disability - covers up to 12 months’ account instalments" at bounding box center [218, 271] width 228 height 9
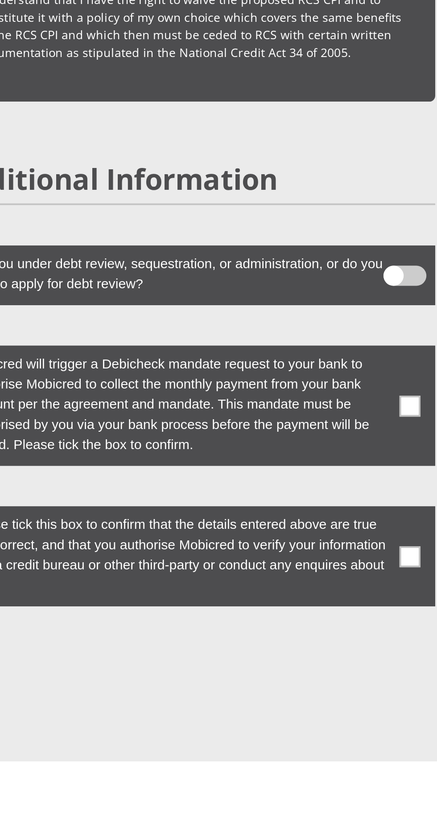
scroll to position [2267, 0]
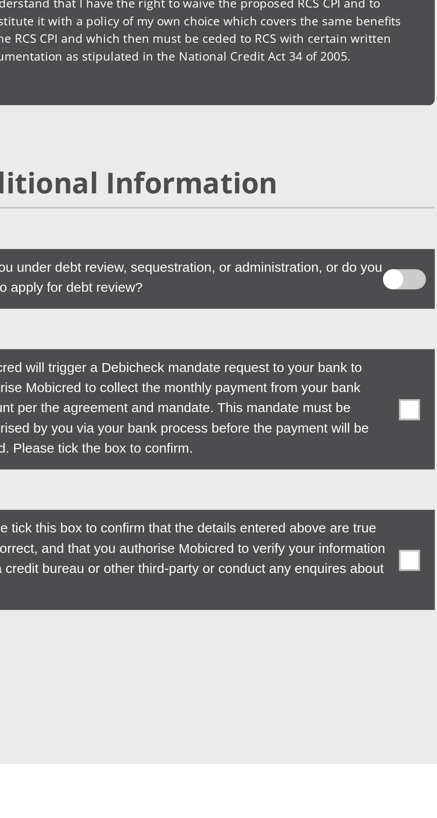
click at [333, 556] on span at bounding box center [331, 561] width 23 height 11
click at [334, 553] on input "checkbox" at bounding box center [334, 553] width 0 height 0
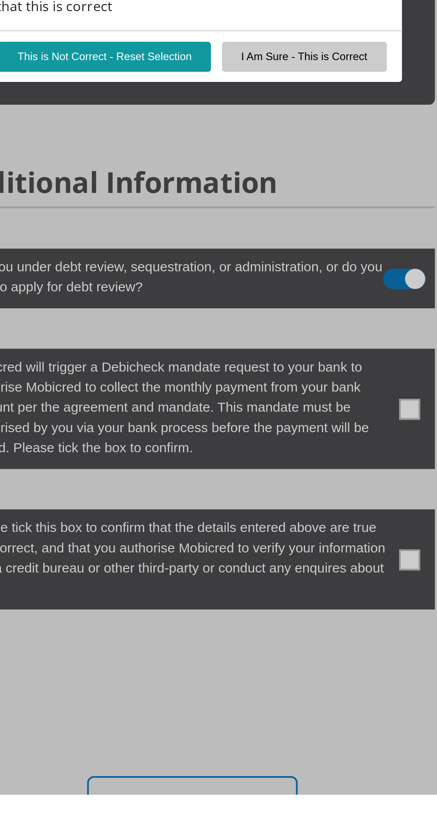
scroll to position [2296, 0]
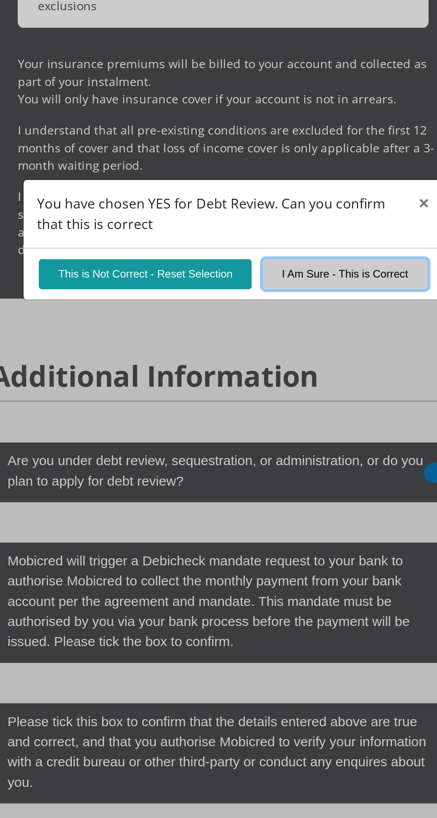
click at [304, 428] on button "I Am Sure - This is Correct" at bounding box center [277, 427] width 87 height 16
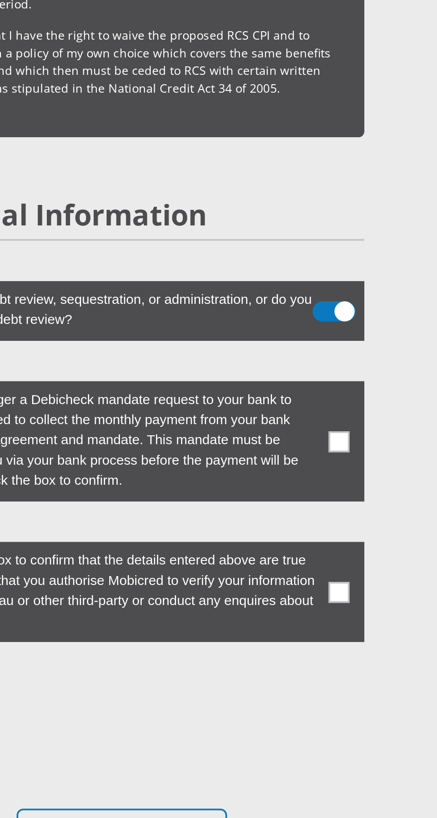
click at [339, 571] on label at bounding box center [218, 602] width 257 height 64
click at [325, 572] on input "checkbox" at bounding box center [325, 572] width 0 height 0
click at [342, 655] on label at bounding box center [218, 681] width 257 height 53
click at [325, 657] on input "checkbox" at bounding box center [325, 657] width 0 height 0
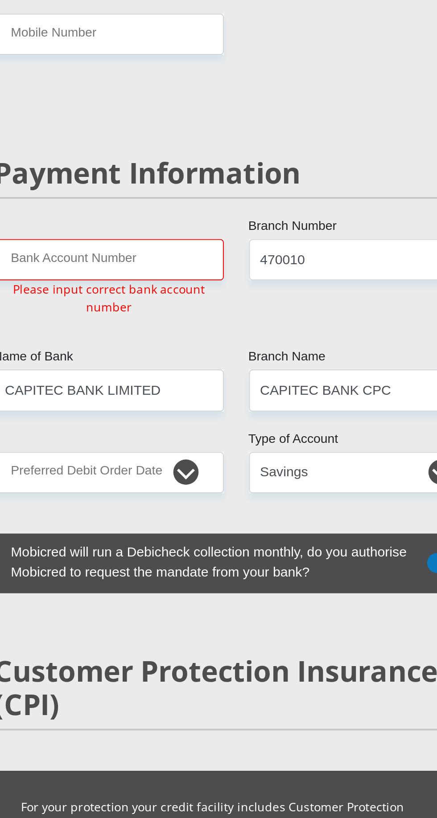
scroll to position [1809, 0]
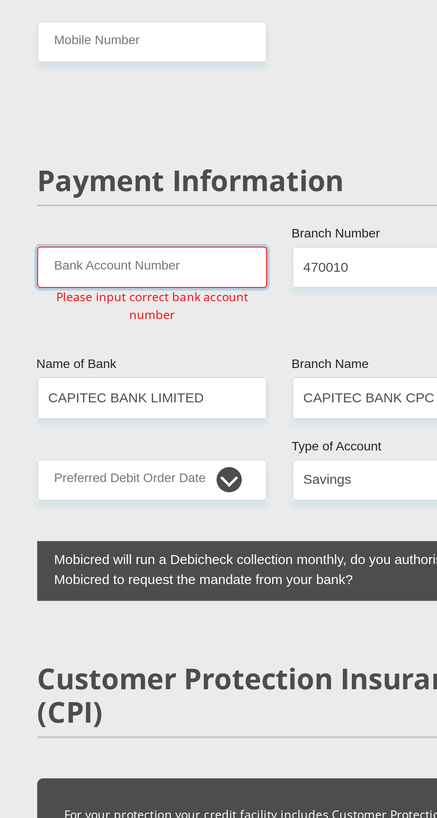
click at [165, 131] on input "Bank Account Number" at bounding box center [151, 142] width 122 height 22
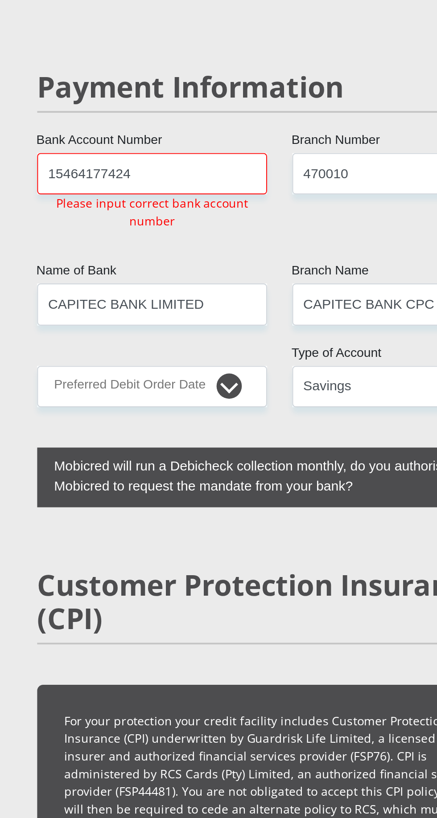
scroll to position [1854, 0]
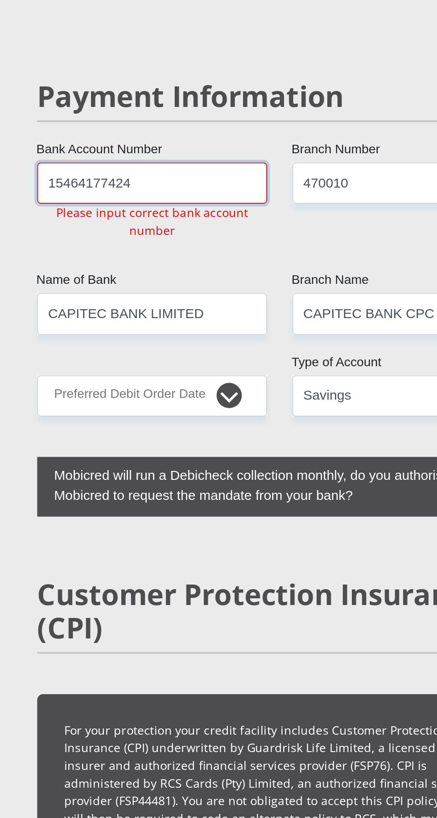
click at [176, 86] on input "15464177424" at bounding box center [151, 97] width 122 height 22
type input "1"
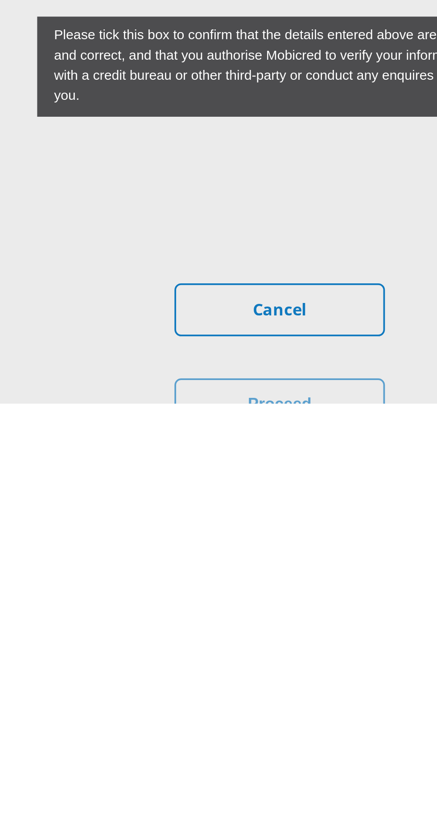
scroll to position [2340, 0]
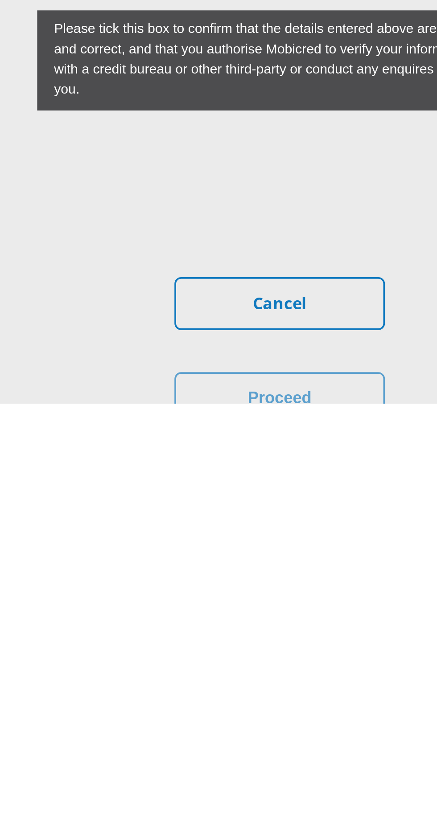
type input "1546177424"
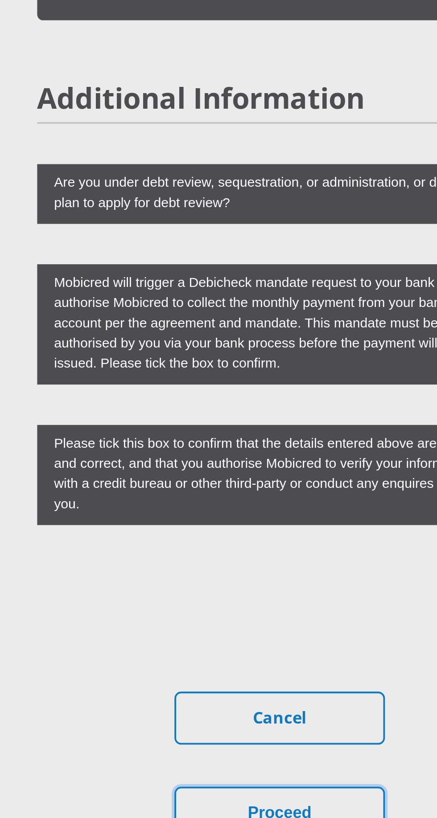
click at [255, 802] on button "Proceed" at bounding box center [218, 816] width 111 height 28
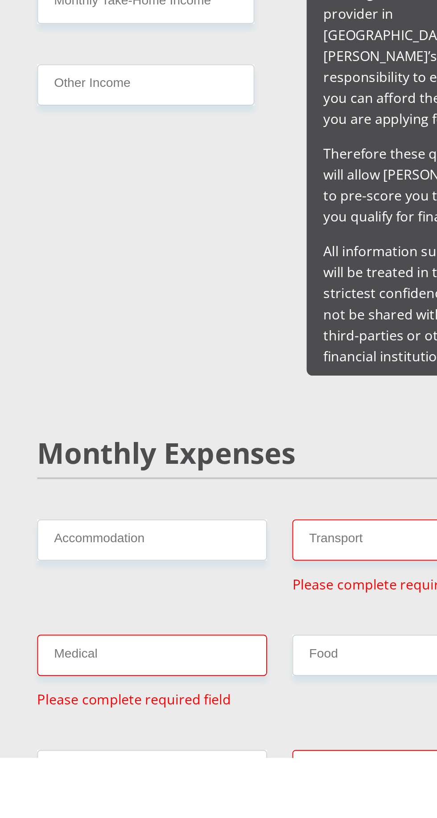
scroll to position [598, 0]
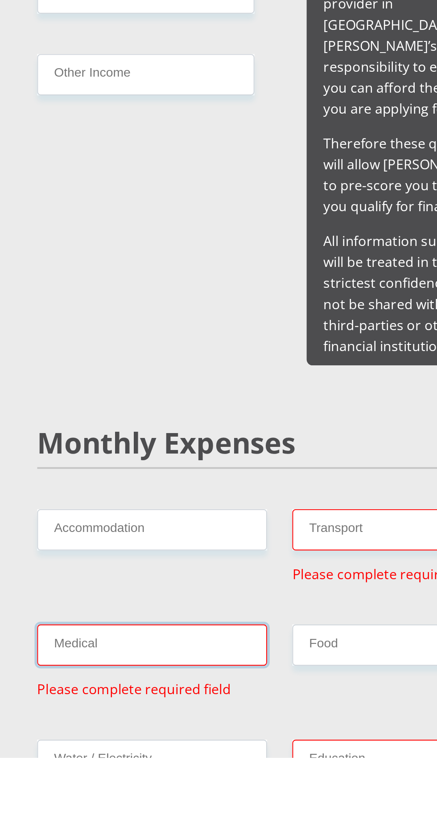
click at [200, 748] on input "Medical" at bounding box center [151, 759] width 122 height 22
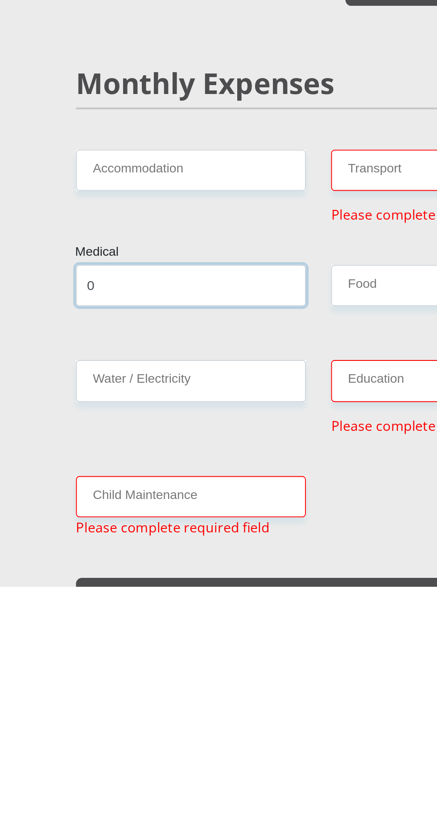
type input "0"
click at [269, 587] on input "Transport" at bounding box center [286, 598] width 122 height 22
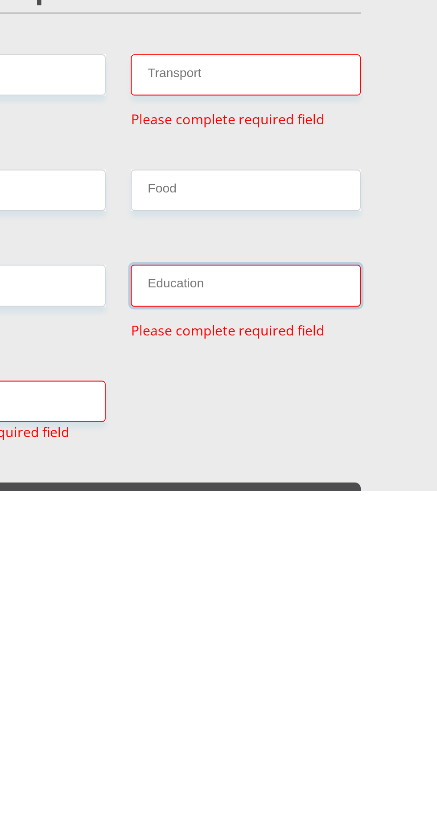
click at [323, 699] on input "Education" at bounding box center [286, 710] width 122 height 22
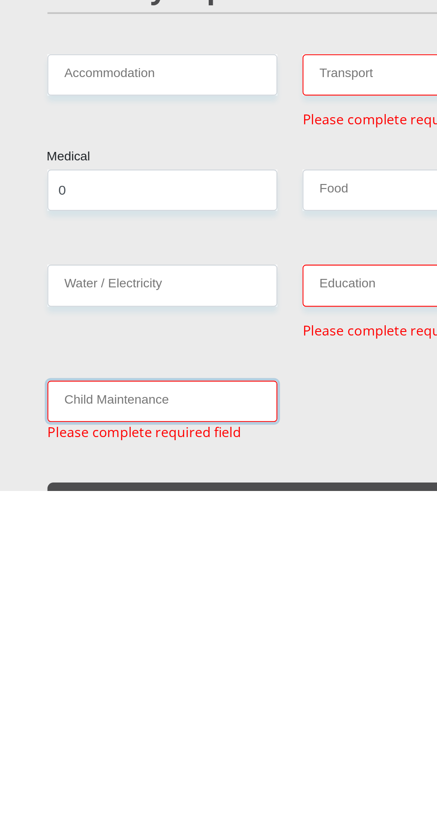
click at [180, 760] on input "Child Maintenance" at bounding box center [151, 771] width 122 height 22
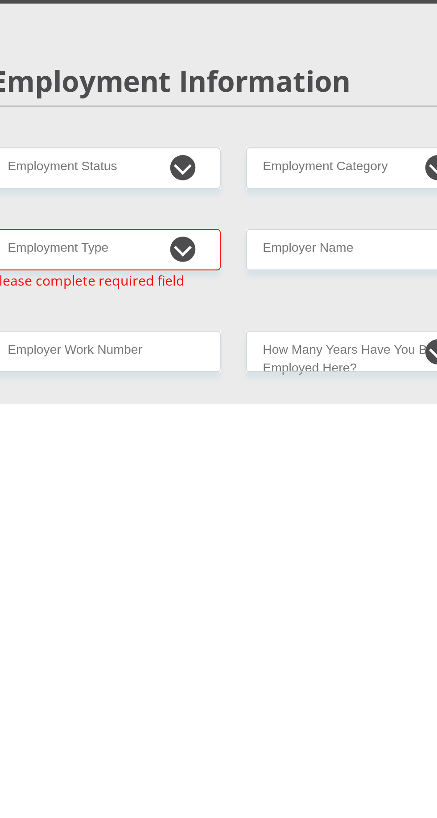
scroll to position [951, 0]
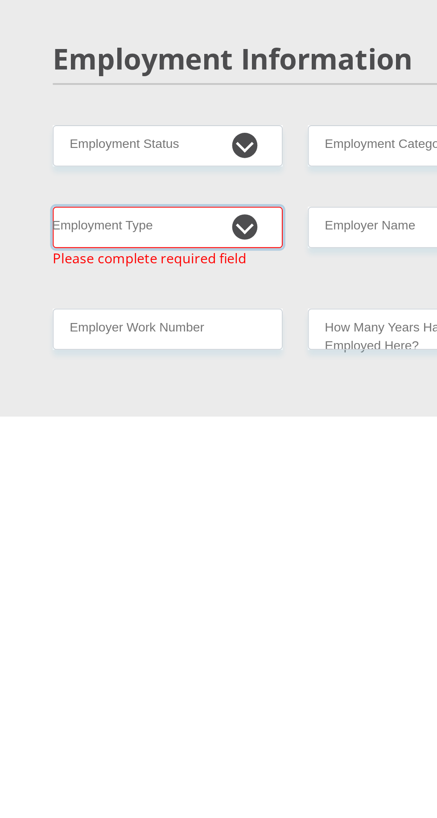
click at [200, 707] on select "College/Lecturer Craft Seller Creative Driver Executive Farmer Forces - Non Com…" at bounding box center [151, 718] width 122 height 22
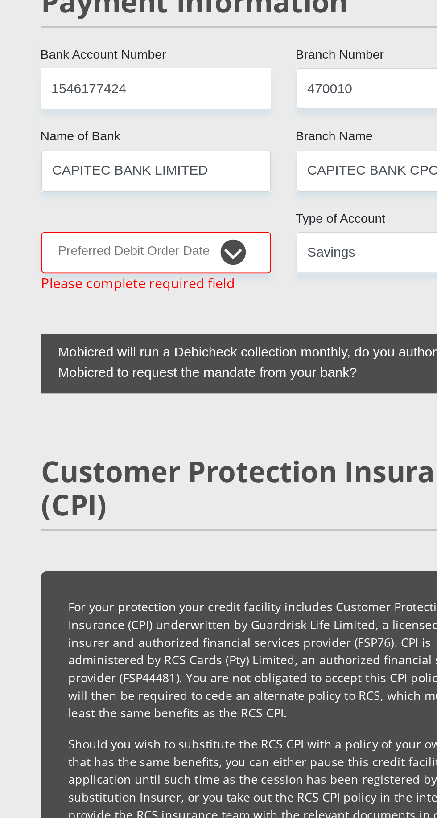
scroll to position [1966, 0]
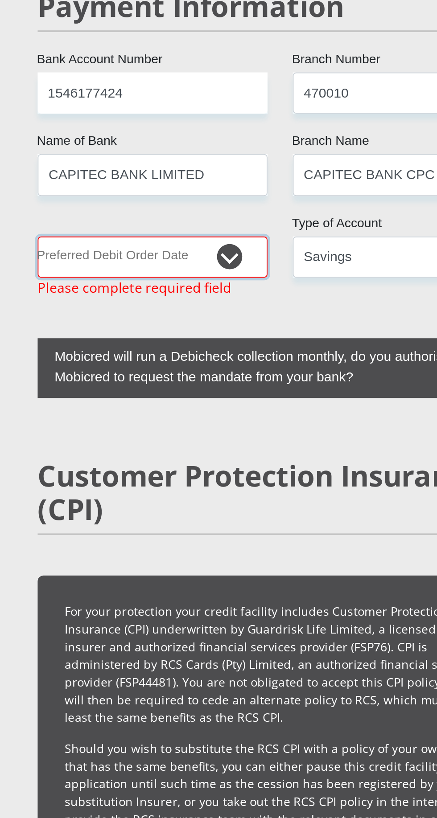
click at [199, 125] on select "1st 2nd 3rd 4th 5th 7th 18th 19th 20th 21st 22nd 23rd 24th 25th 26th 27th 28th …" at bounding box center [151, 136] width 122 height 22
select select "1"
click at [90, 125] on select "1st 2nd 3rd 4th 5th 7th 18th 19th 20th 21st 22nd 23rd 24th 25th 26th 27th 28th …" at bounding box center [151, 136] width 122 height 22
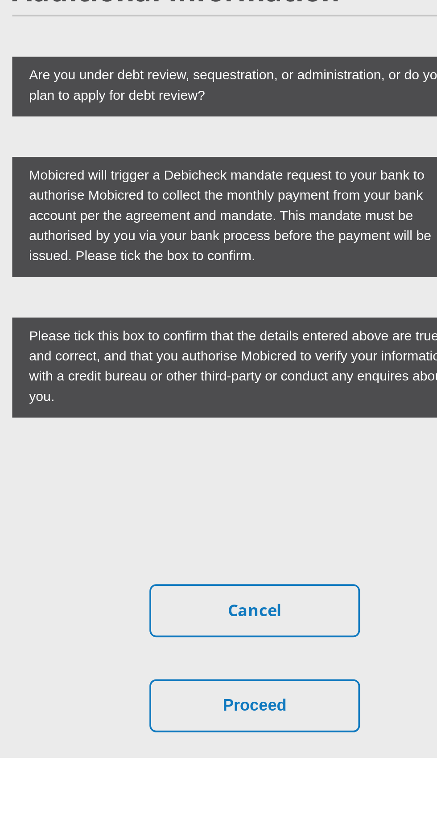
scroll to position [2405, 0]
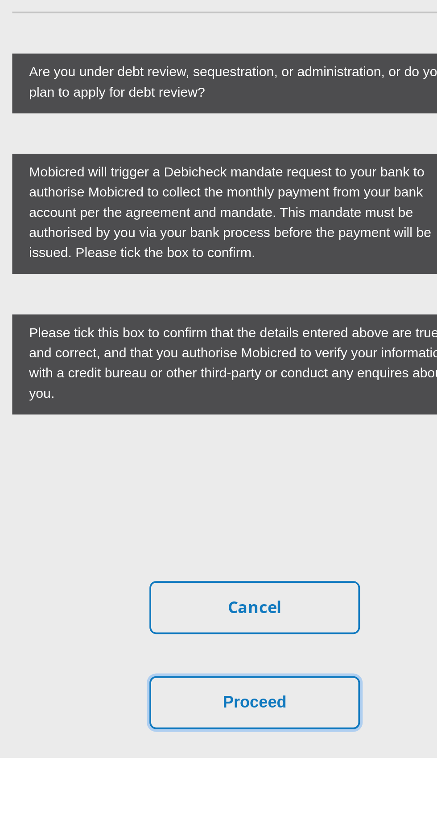
click at [265, 775] on button "Proceed" at bounding box center [218, 789] width 111 height 28
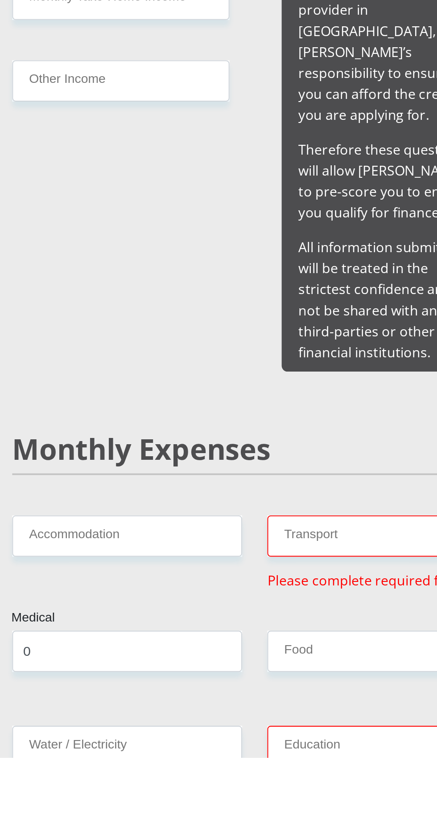
scroll to position [598, 0]
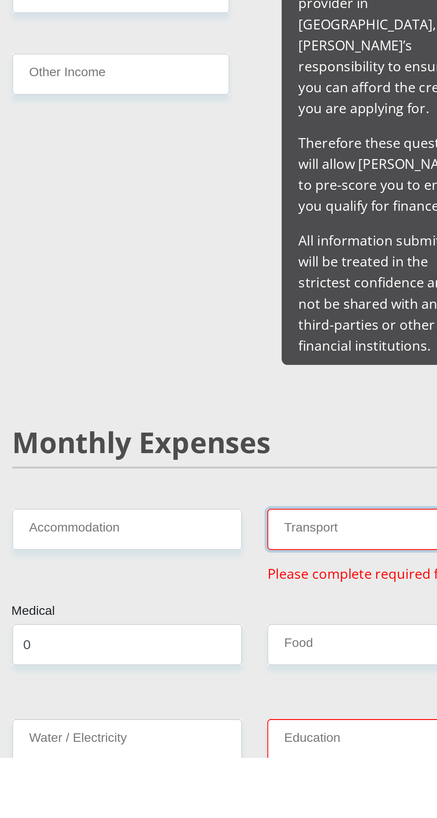
click at [274, 687] on input "Transport" at bounding box center [286, 698] width 122 height 22
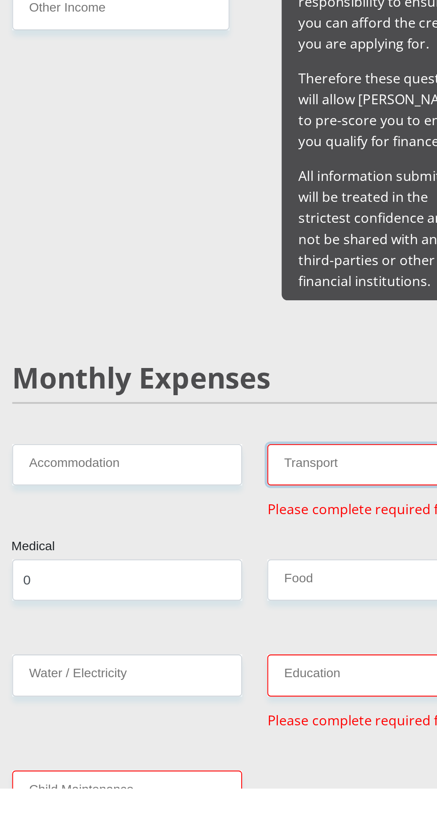
scroll to position [678, 0]
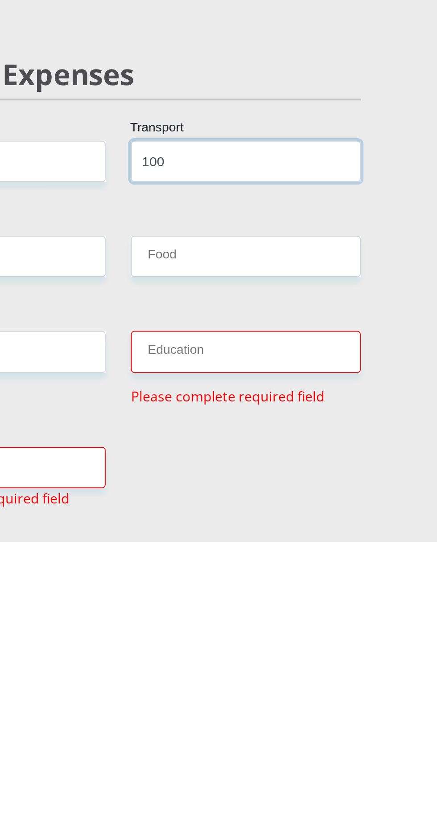
type input "100"
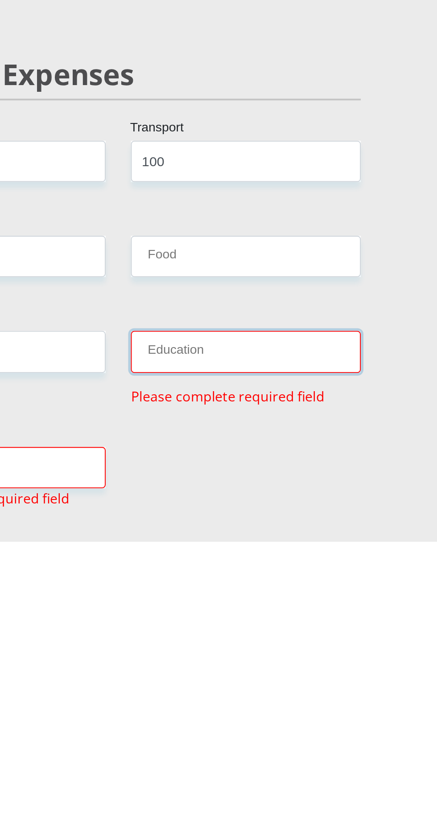
click at [325, 707] on input "Education" at bounding box center [286, 718] width 122 height 22
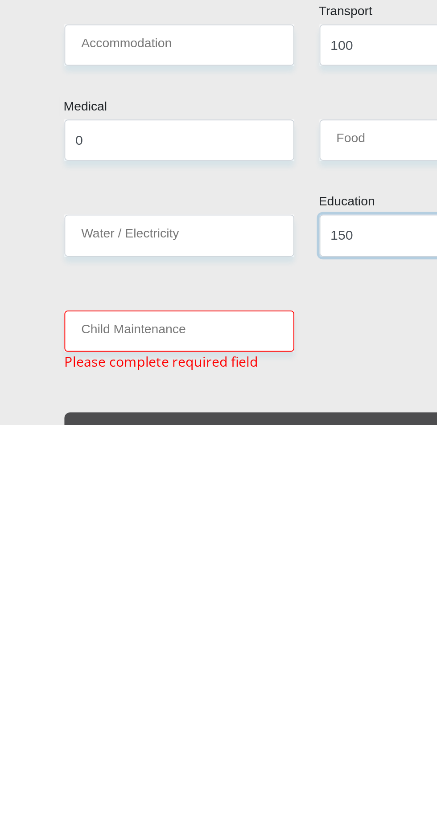
type input "150"
click at [194, 758] on input "Child Maintenance" at bounding box center [151, 769] width 122 height 22
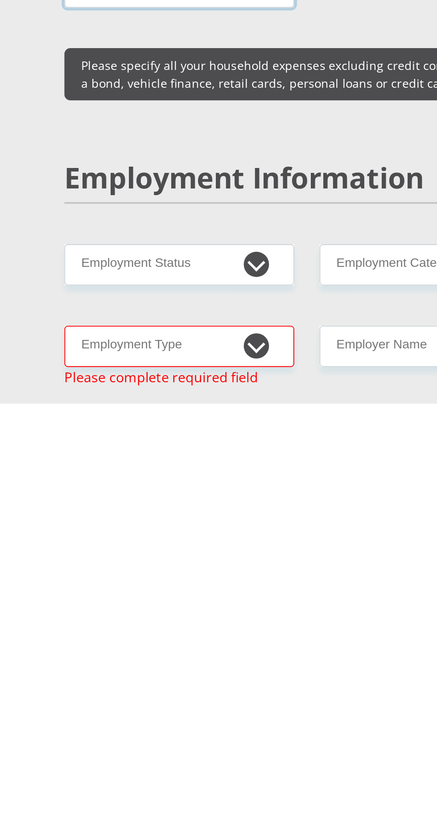
type input "500"
click at [197, 777] on select "College/Lecturer Craft Seller Creative Driver Executive Farmer Forces - Non Com…" at bounding box center [151, 788] width 122 height 22
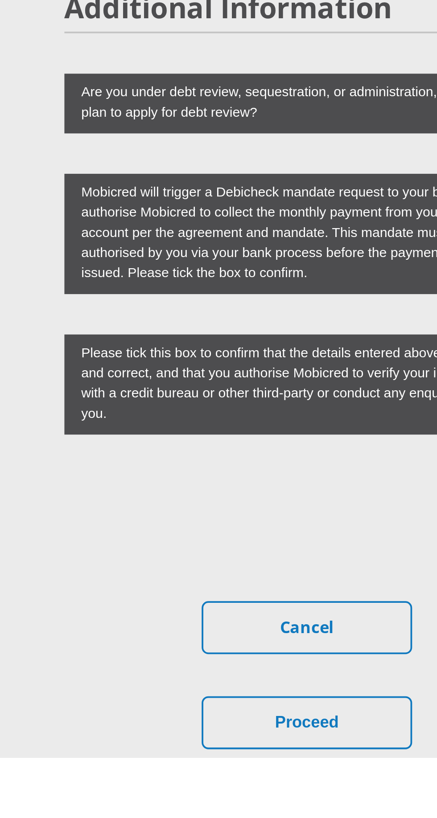
scroll to position [2373, 0]
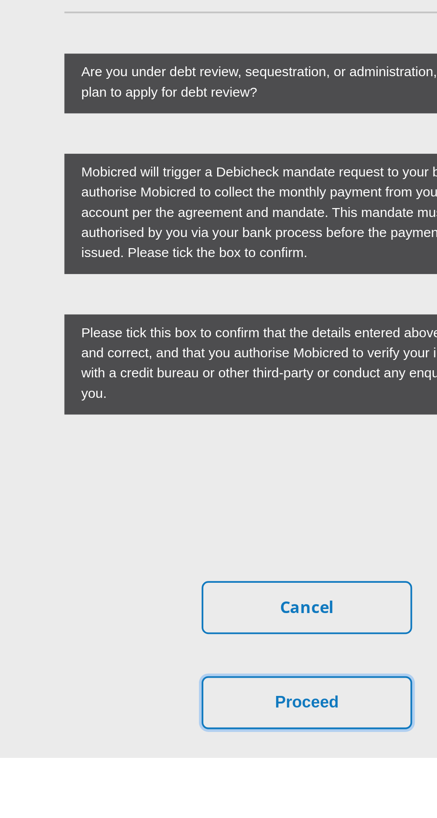
click at [250, 775] on button "Proceed" at bounding box center [218, 789] width 111 height 28
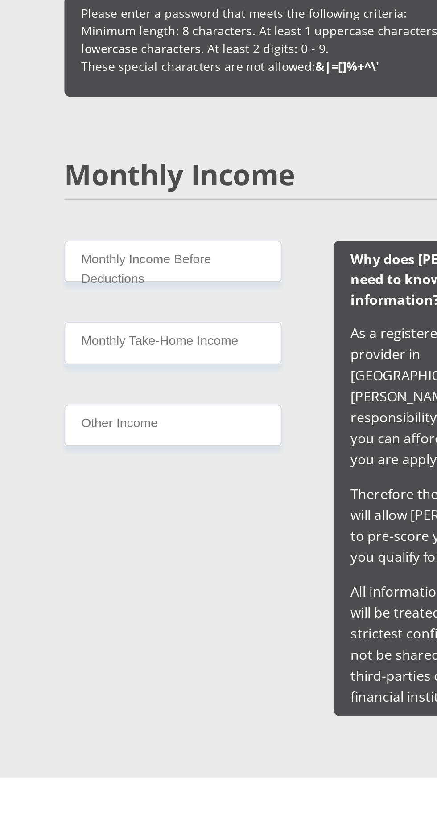
scroll to position [425, 0]
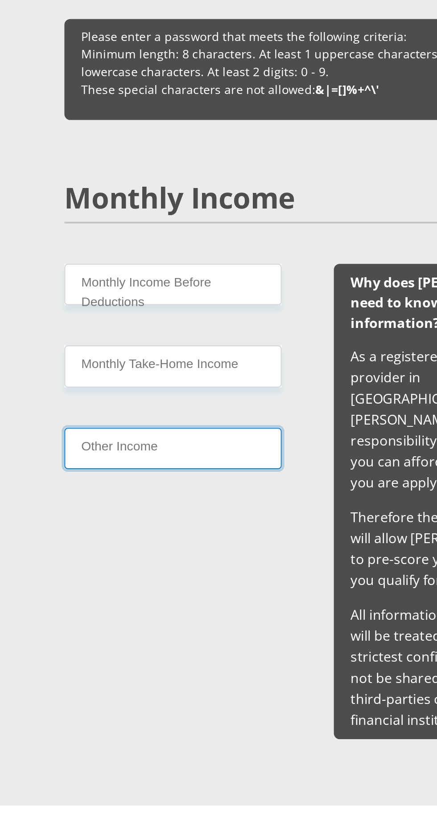
click at [114, 628] on input "Other Income" at bounding box center [147, 629] width 115 height 22
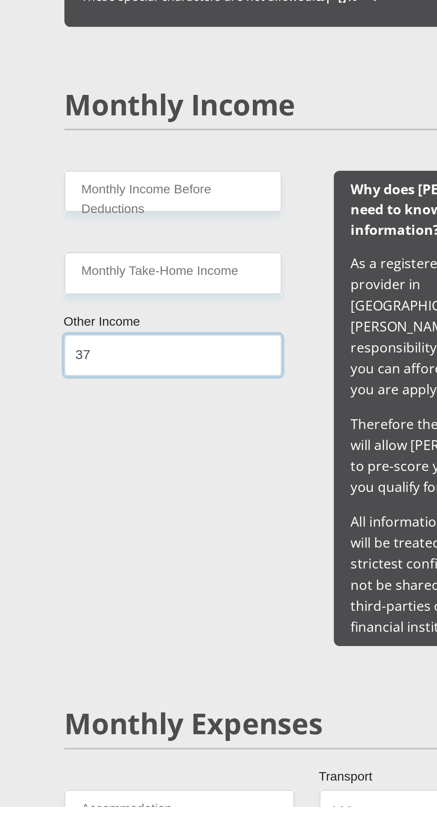
type input "3"
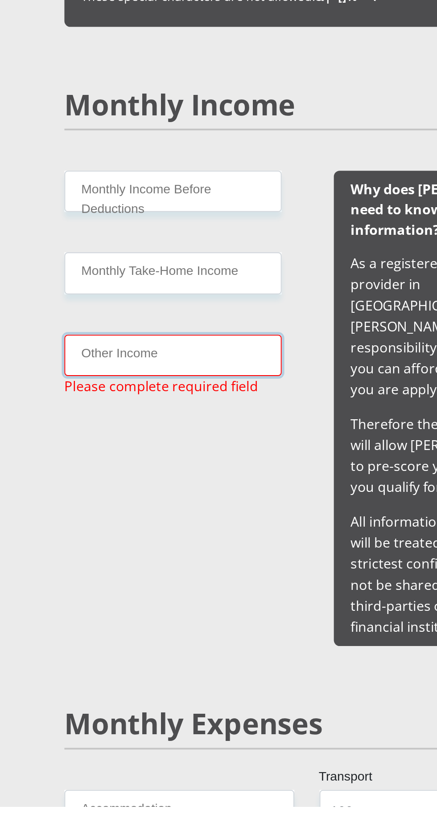
click at [166, 576] on input "Other Income" at bounding box center [147, 579] width 115 height 22
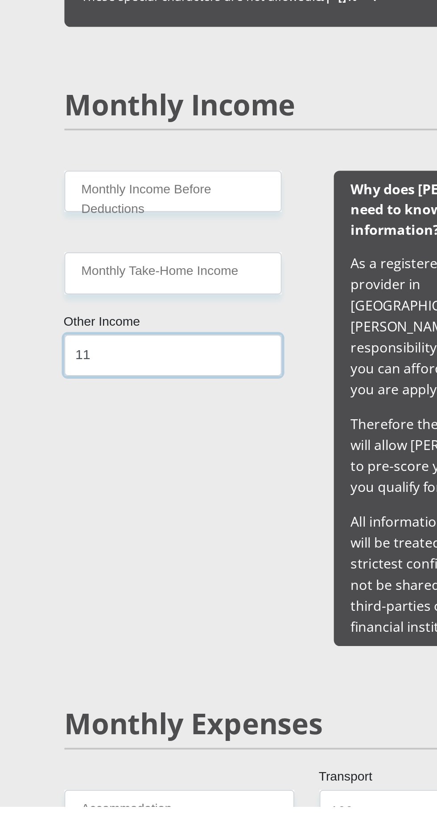
type input "1"
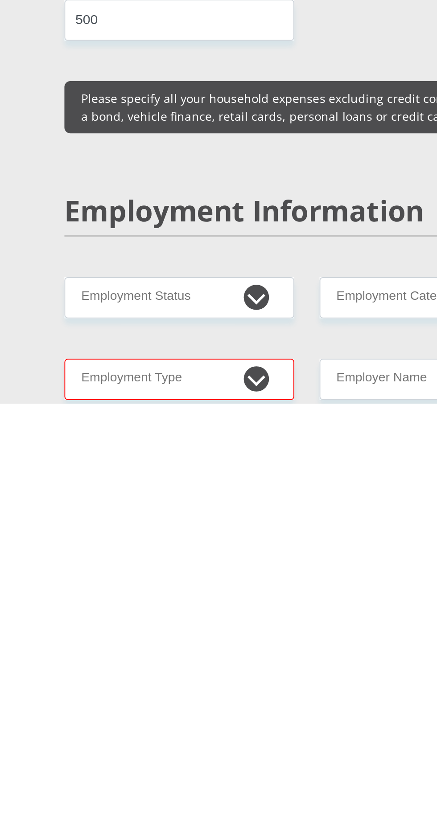
scroll to position [836, 0]
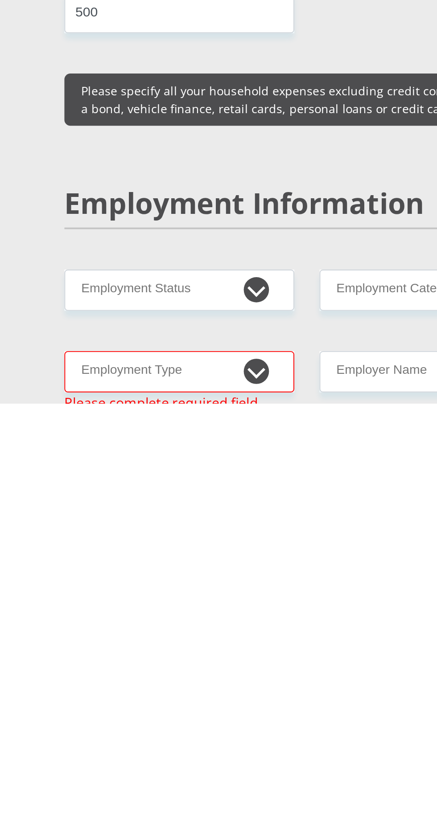
type input "1000"
click at [198, 791] on select "College/Lecturer Craft Seller Creative Driver Executive Farmer Forces - Non Com…" at bounding box center [151, 802] width 122 height 22
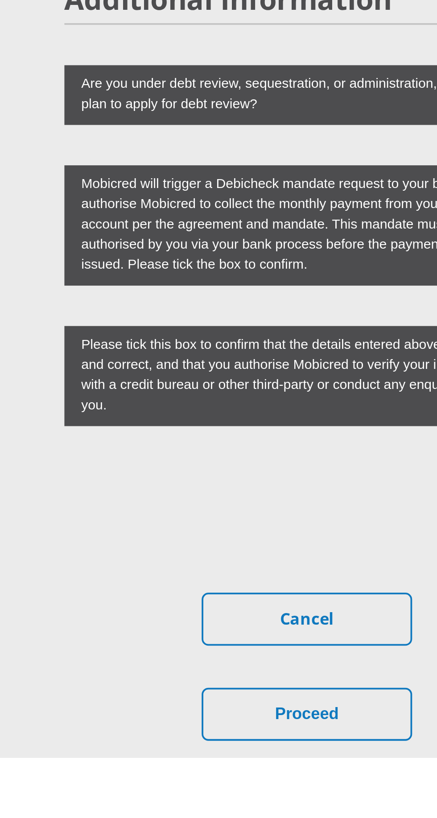
scroll to position [2373, 0]
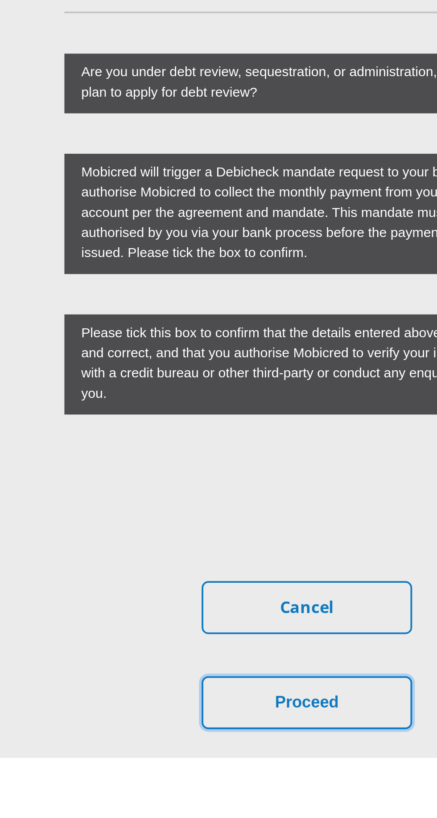
click at [253, 775] on button "Proceed" at bounding box center [218, 789] width 111 height 28
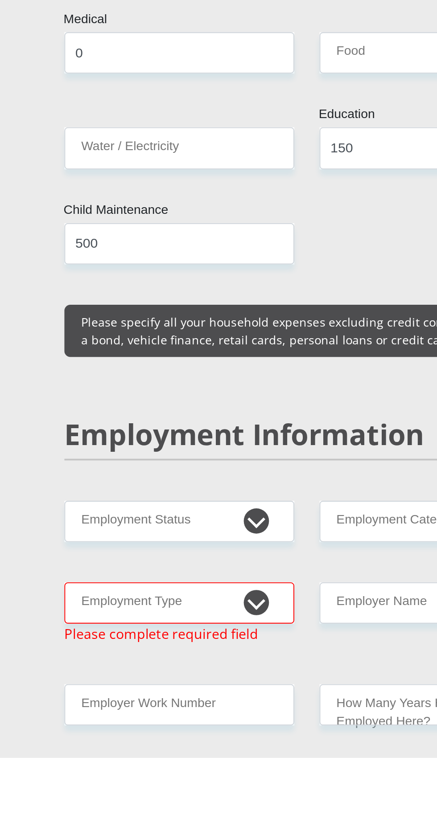
scroll to position [902, 0]
click at [198, 725] on select "College/Lecturer Craft Seller Creative Driver Executive Farmer Forces - Non Com…" at bounding box center [151, 736] width 122 height 22
select select "Tuck Shop"
click at [90, 725] on select "College/Lecturer Craft Seller Creative Driver Executive Farmer Forces - Non Com…" at bounding box center [151, 736] width 122 height 22
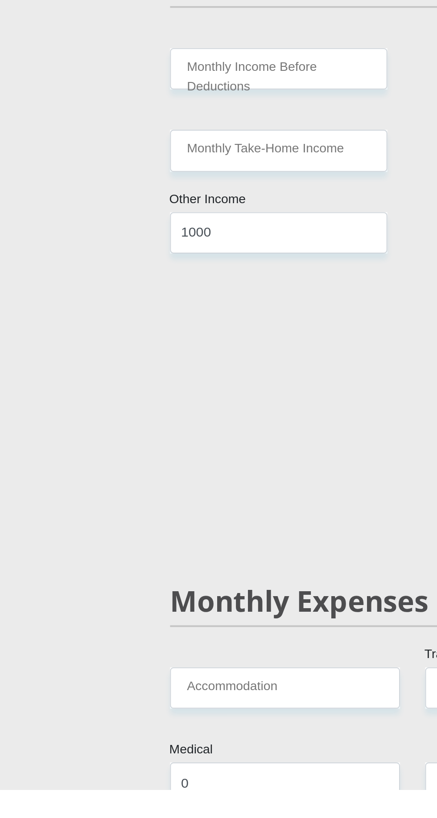
scroll to position [561, 0]
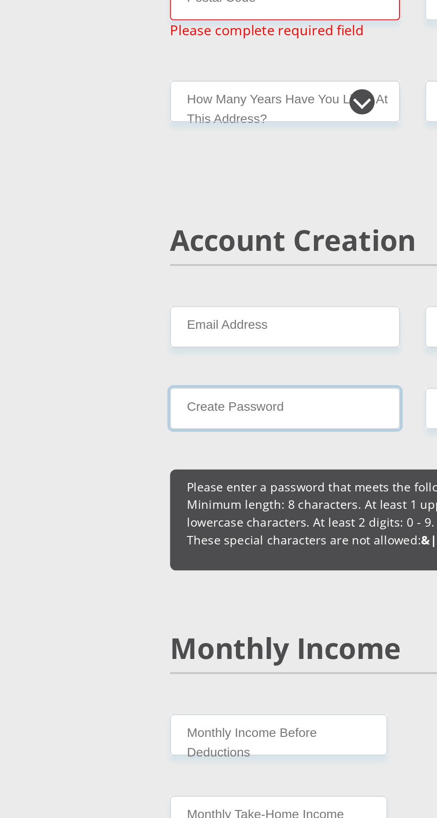
click at [152, 236] on input "Create Password" at bounding box center [151, 233] width 122 height 22
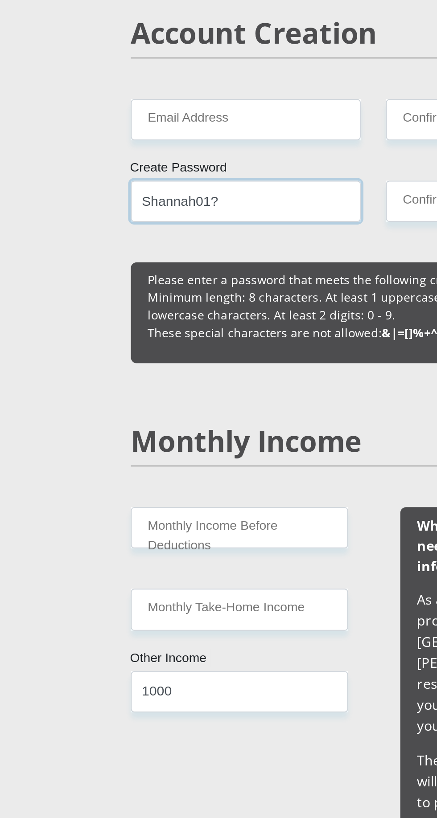
type input "Shannah01?"
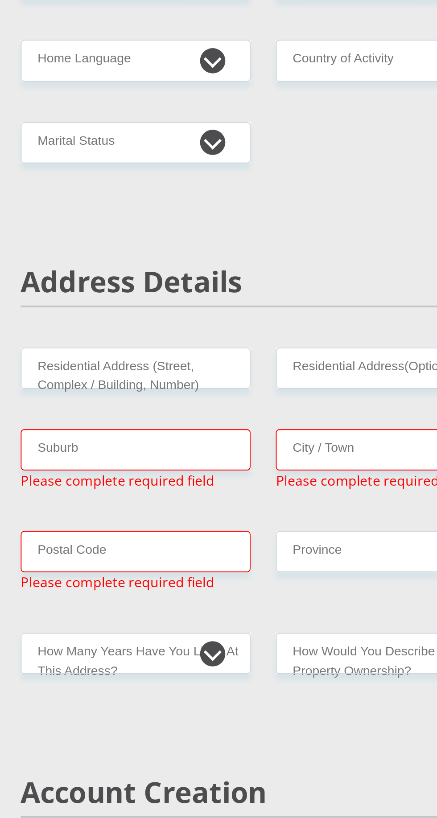
scroll to position [283, 0]
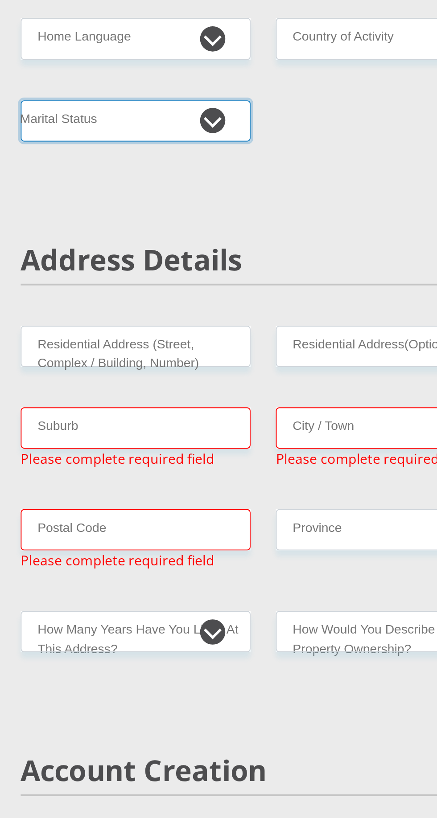
click at [201, 83] on select "Married ANC Single Divorced Widowed Married COP or Customary Law" at bounding box center [151, 78] width 122 height 22
click at [90, 67] on select "Married ANC Single Divorced Widowed Married COP or Customary Law" at bounding box center [151, 78] width 122 height 22
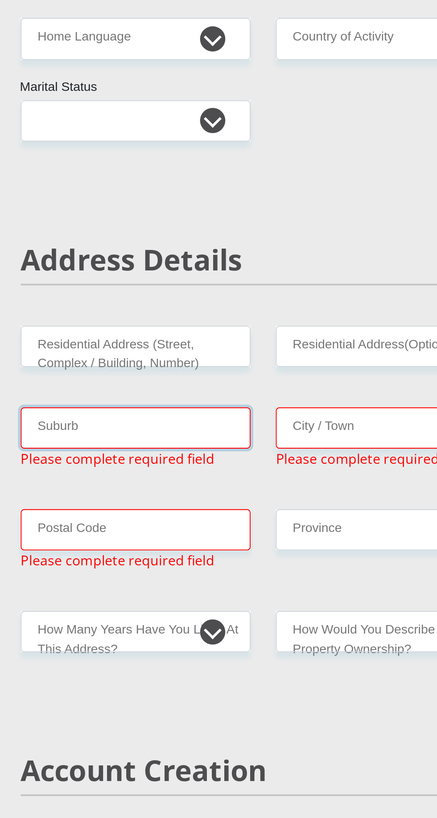
click at [202, 237] on input "Suburb" at bounding box center [151, 241] width 122 height 22
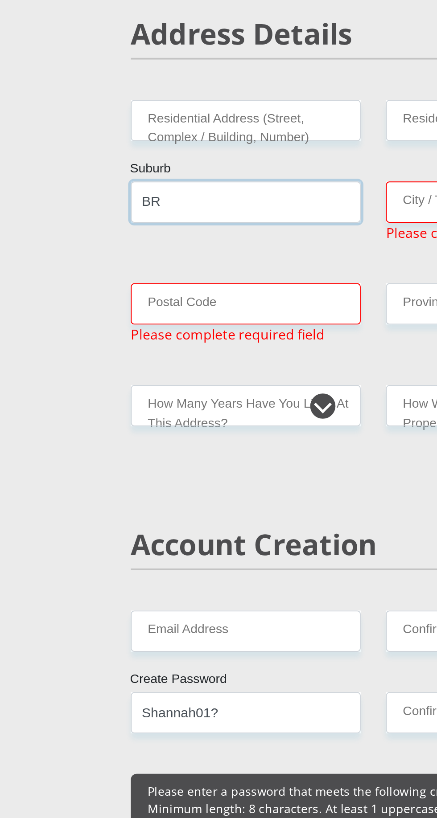
type input "B"
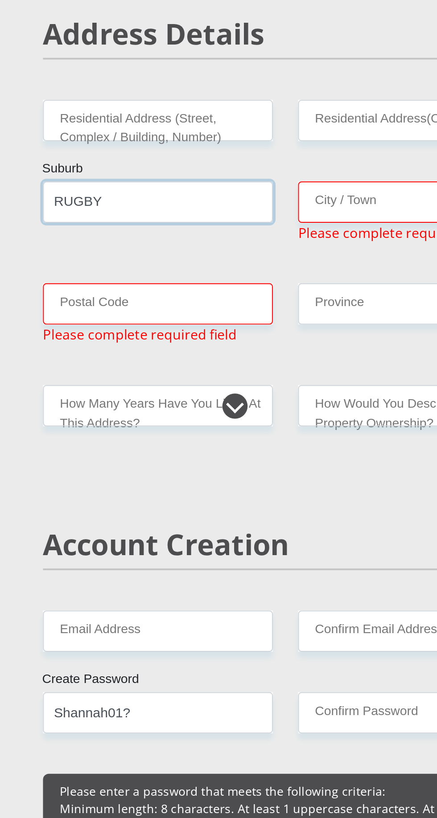
type input "RUGBY"
click at [287, 236] on input "City / Town" at bounding box center [286, 241] width 122 height 22
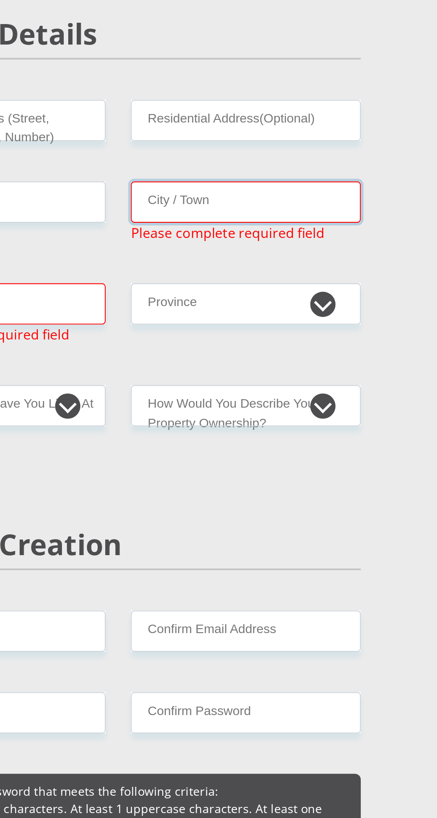
type input "Cape Town"
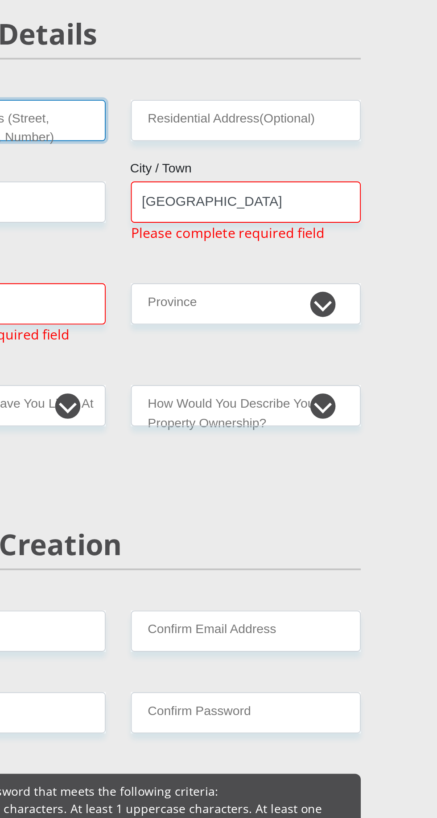
type input "Allen Drive Leovenstein"
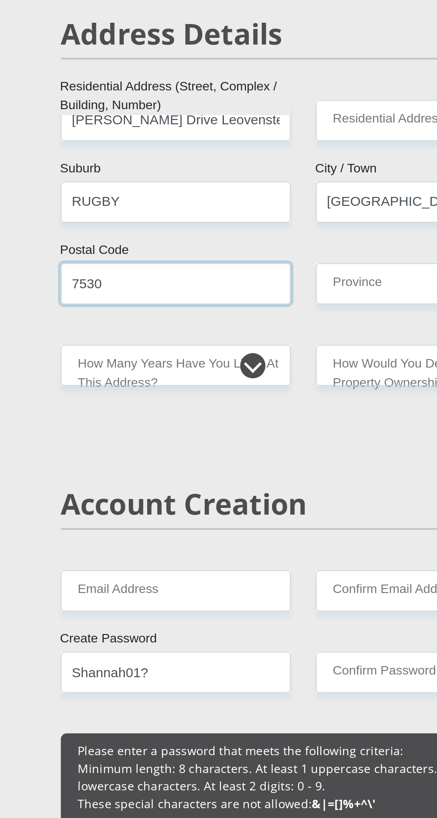
click at [143, 286] on input "7530" at bounding box center [151, 284] width 122 height 22
type input "7"
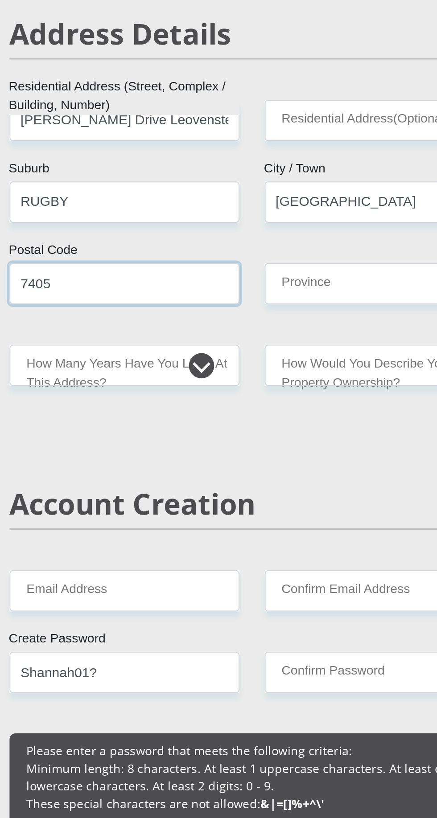
type input "7405"
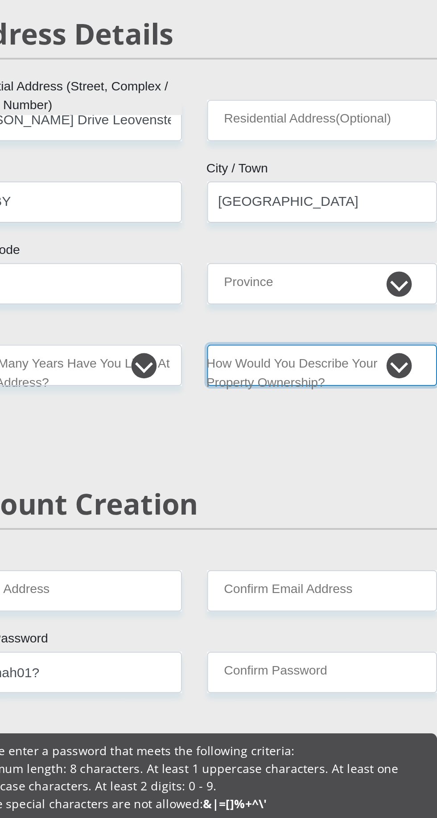
click at [334, 328] on select "Owned Rented Family Owned Company Dwelling" at bounding box center [286, 328] width 122 height 22
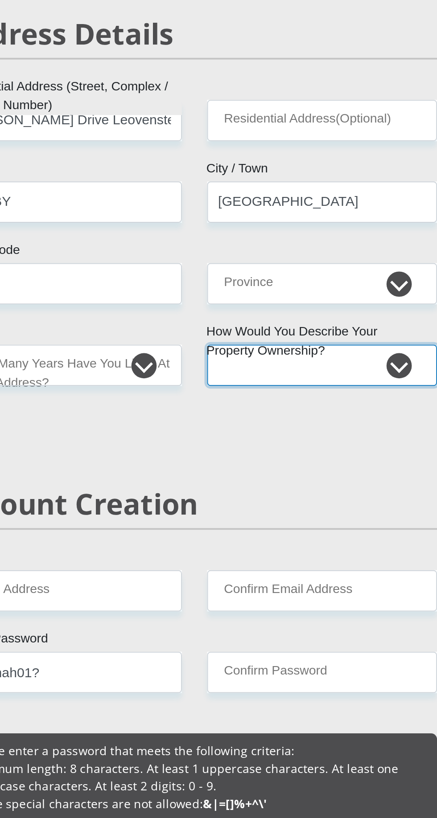
click at [225, 317] on select "Owned Rented Family Owned Company Dwelling" at bounding box center [286, 328] width 122 height 22
click at [331, 328] on select "Owned Rented Family Owned Company Dwelling" at bounding box center [286, 328] width 122 height 22
click at [225, 317] on select "Owned Rented Family Owned Company Dwelling" at bounding box center [286, 328] width 122 height 22
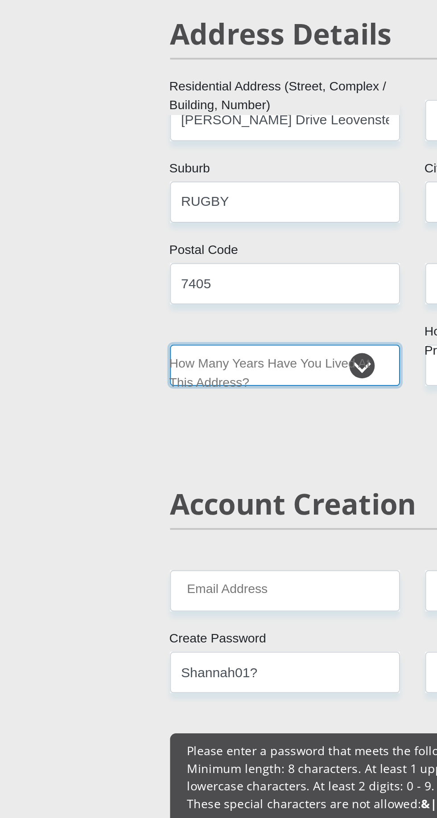
click at [194, 328] on select "less than 1 year 1-3 years 3-5 years 5+ years" at bounding box center [151, 328] width 122 height 22
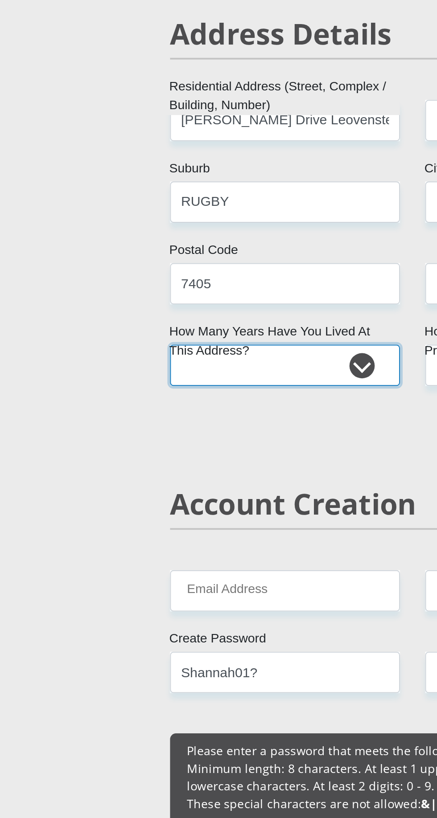
click at [90, 317] on select "less than 1 year 1-3 years 3-5 years 5+ years" at bounding box center [151, 328] width 122 height 22
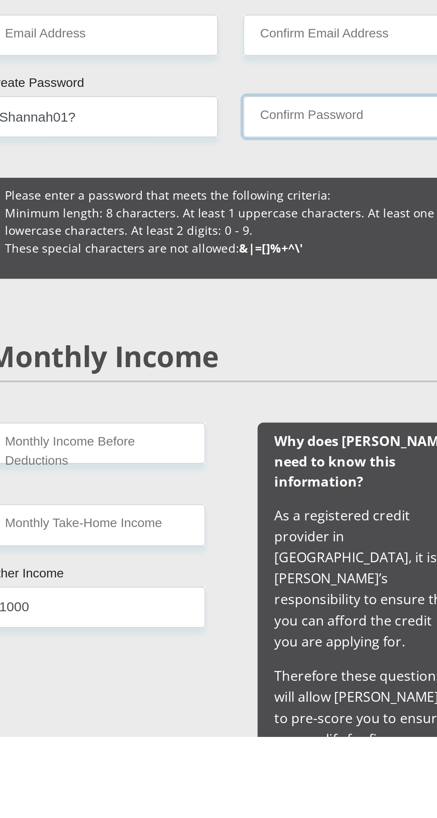
click at [280, 486] on input "Confirm Password" at bounding box center [286, 490] width 122 height 22
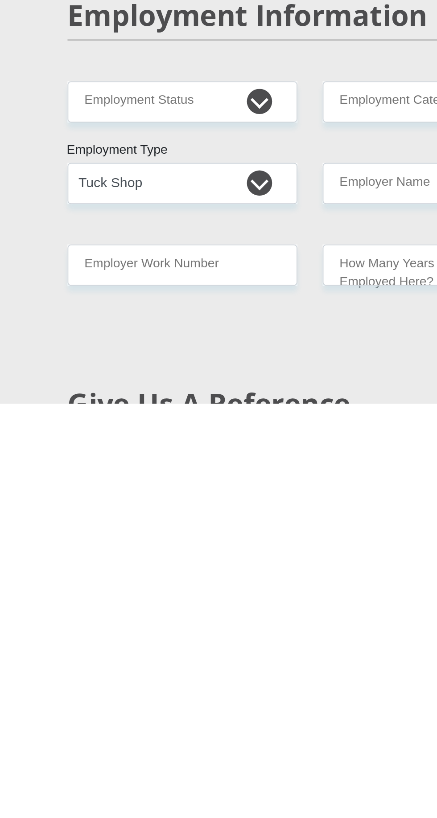
scroll to position [914, 0]
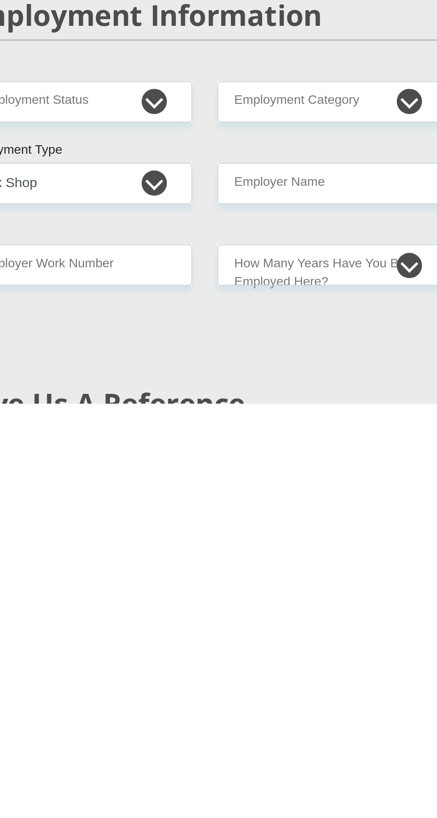
type input "Shannah01?"
click at [334, 734] on select "less than 1 year 1-3 years 3-5 years 5+ years" at bounding box center [286, 745] width 122 height 22
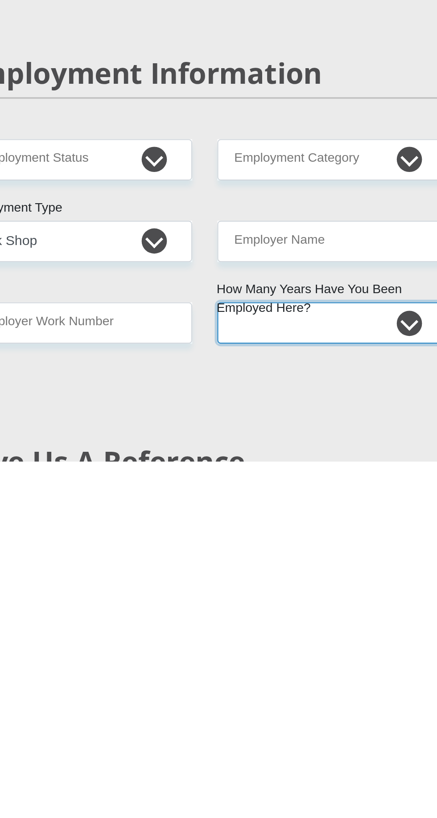
scroll to position [915, 0]
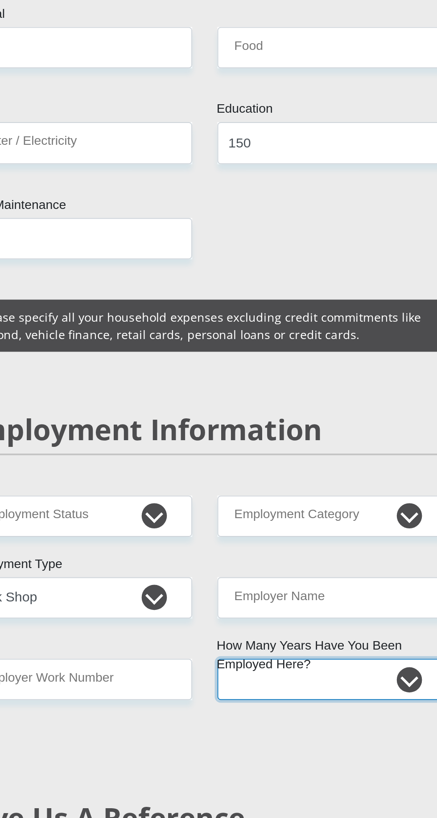
click at [225, 734] on select "less than 1 year 1-3 years 3-5 years 5+ years" at bounding box center [286, 745] width 122 height 22
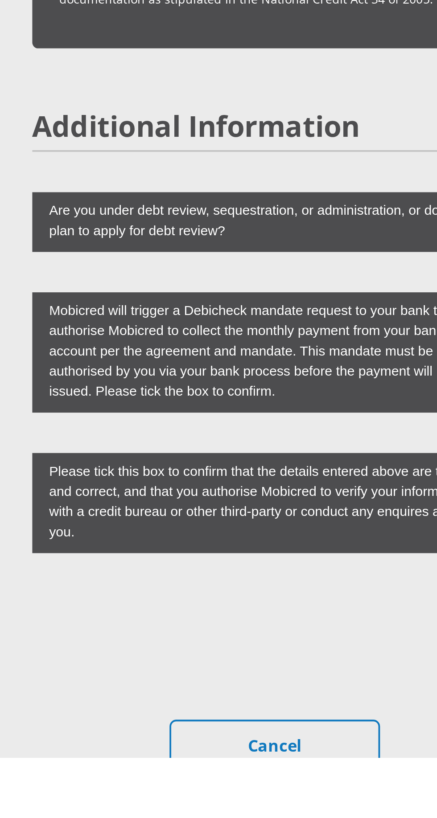
scroll to position [2269, 0]
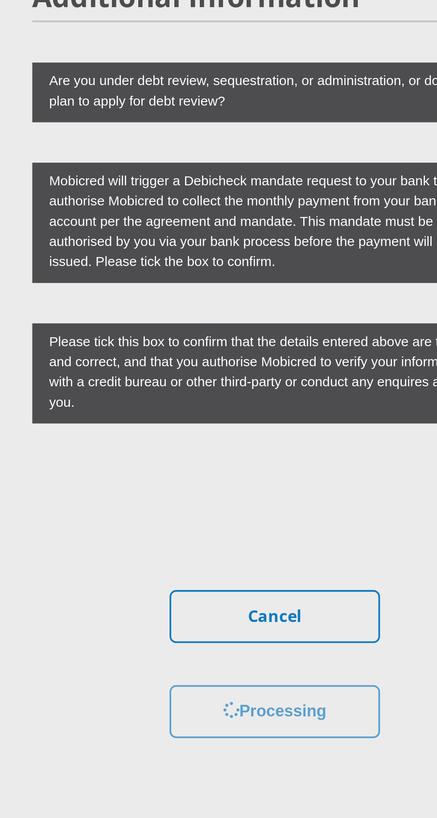
scroll to position [0, 0]
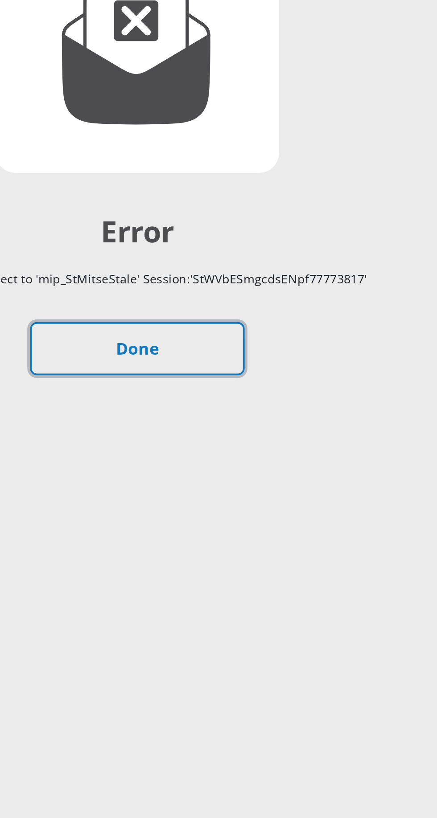
click at [248, 349] on link "Done" at bounding box center [218, 356] width 111 height 28
